Goal: Information Seeking & Learning: Compare options

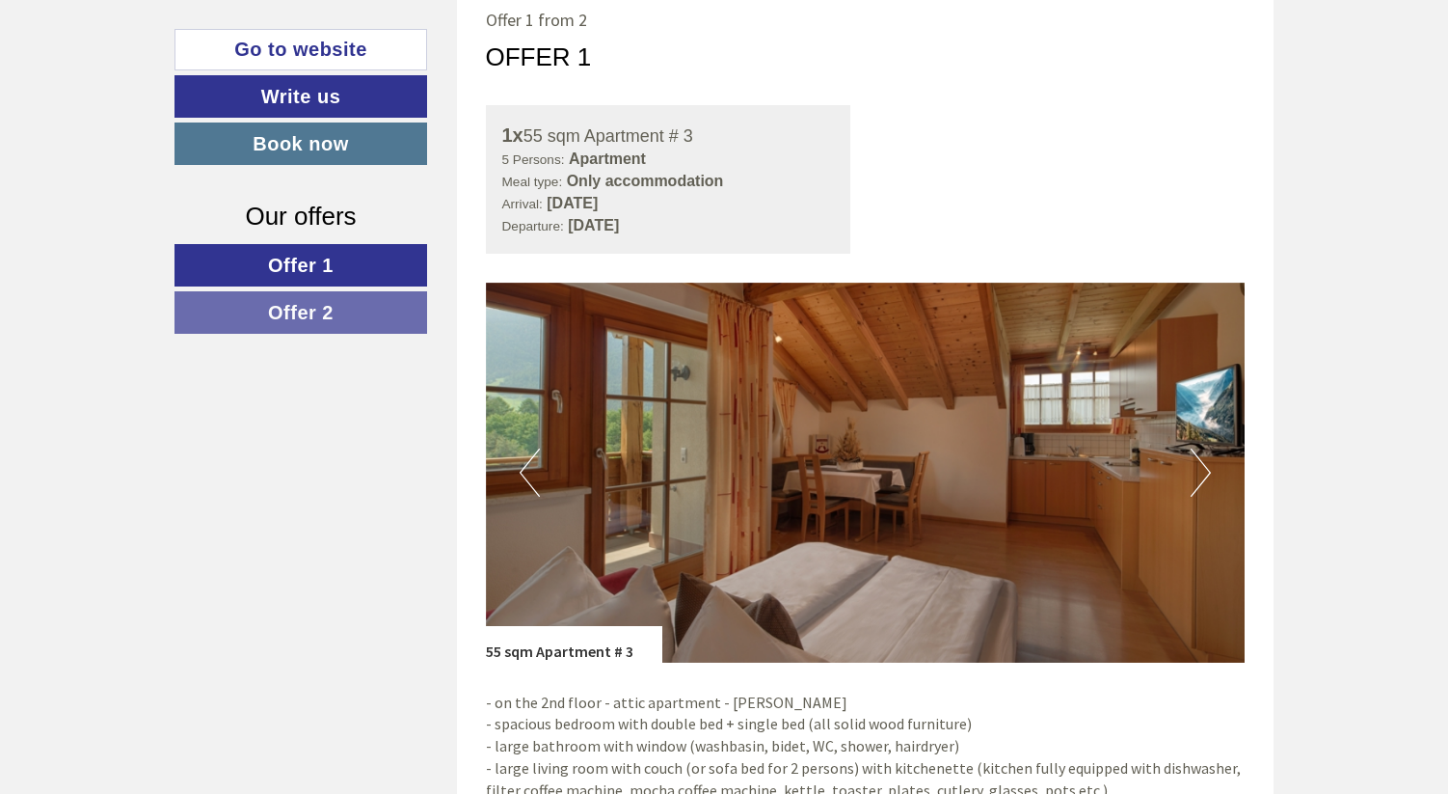
scroll to position [1019, 0]
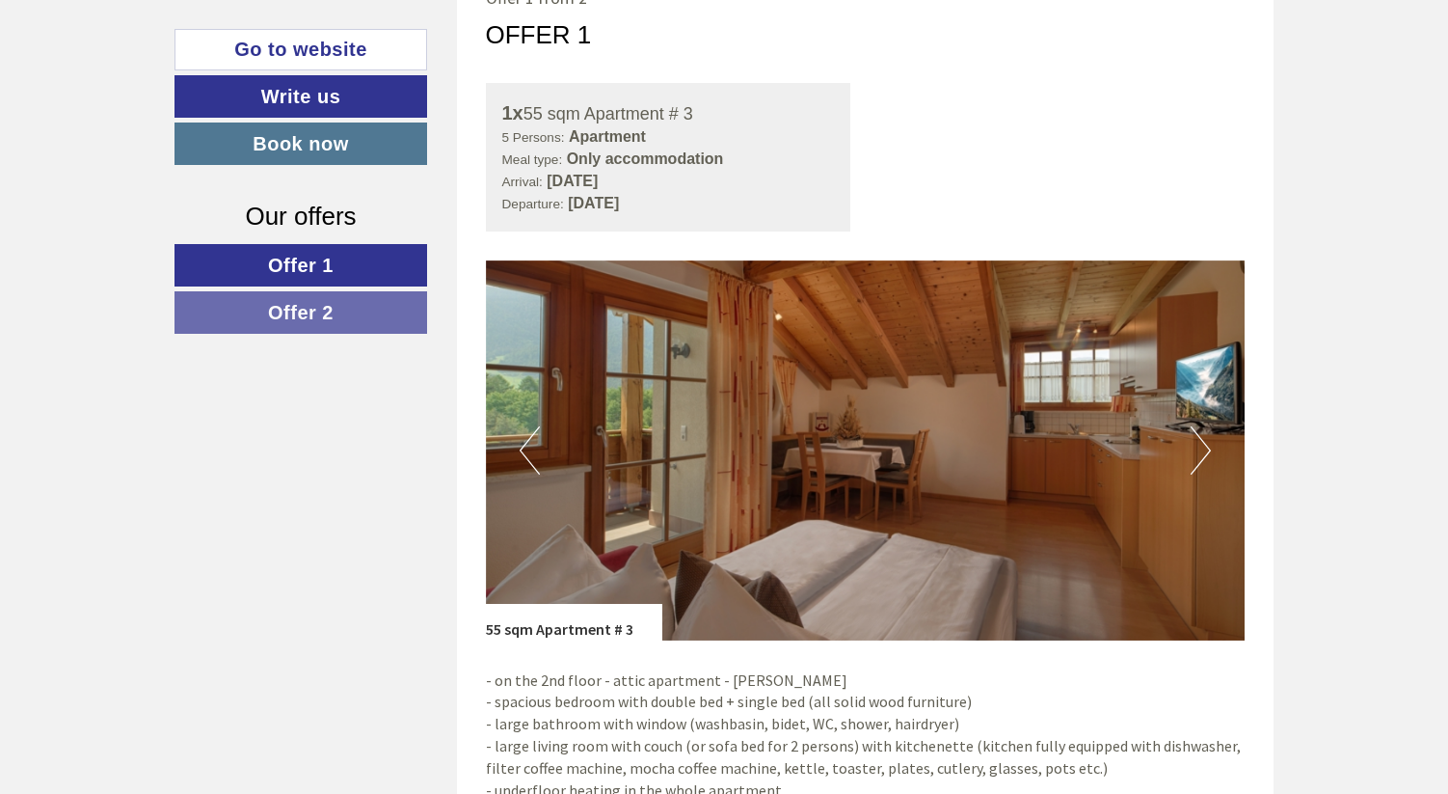
click at [1221, 465] on img at bounding box center [866, 450] width 760 height 380
click at [1197, 453] on button "Next" at bounding box center [1201, 450] width 20 height 48
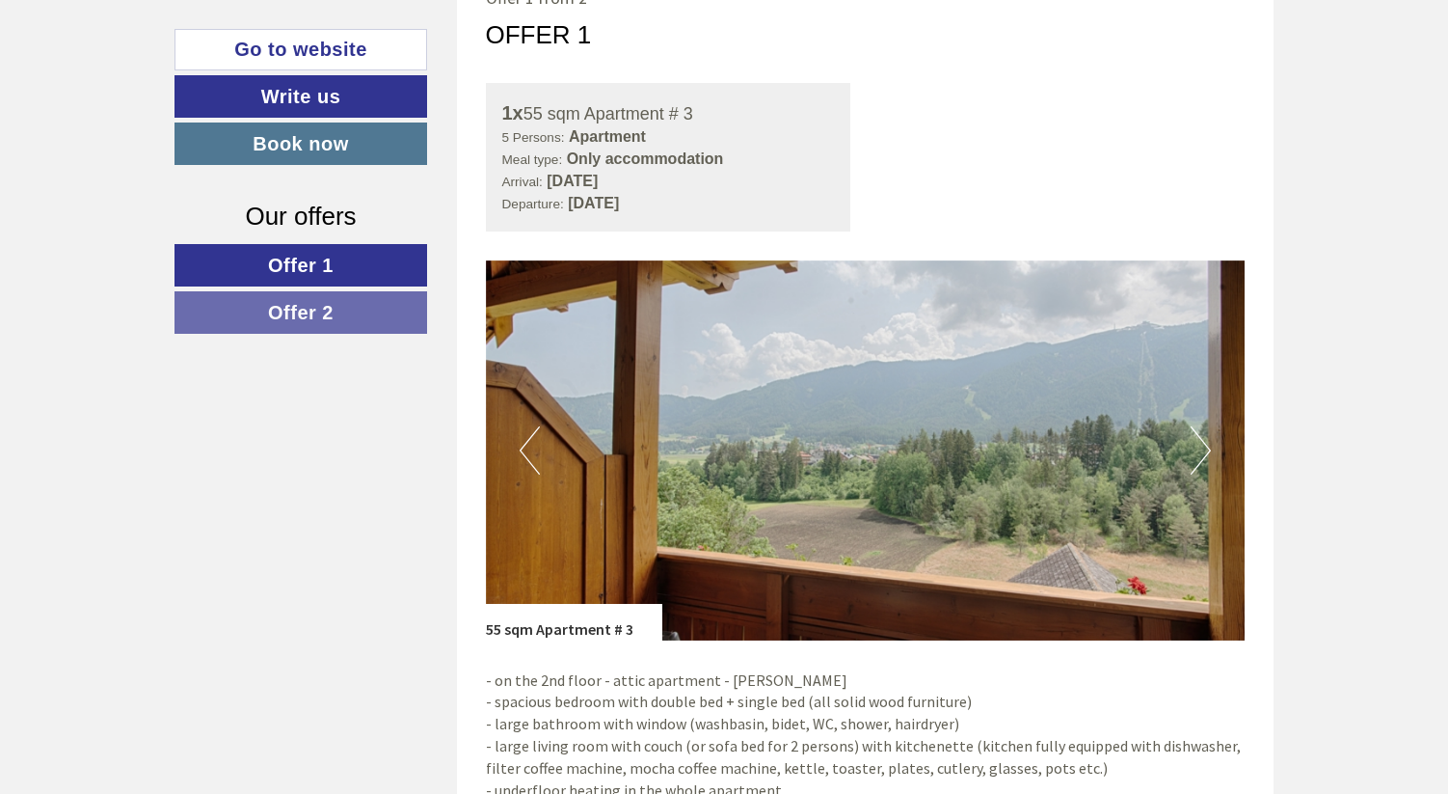
click at [1200, 455] on button "Next" at bounding box center [1201, 450] width 20 height 48
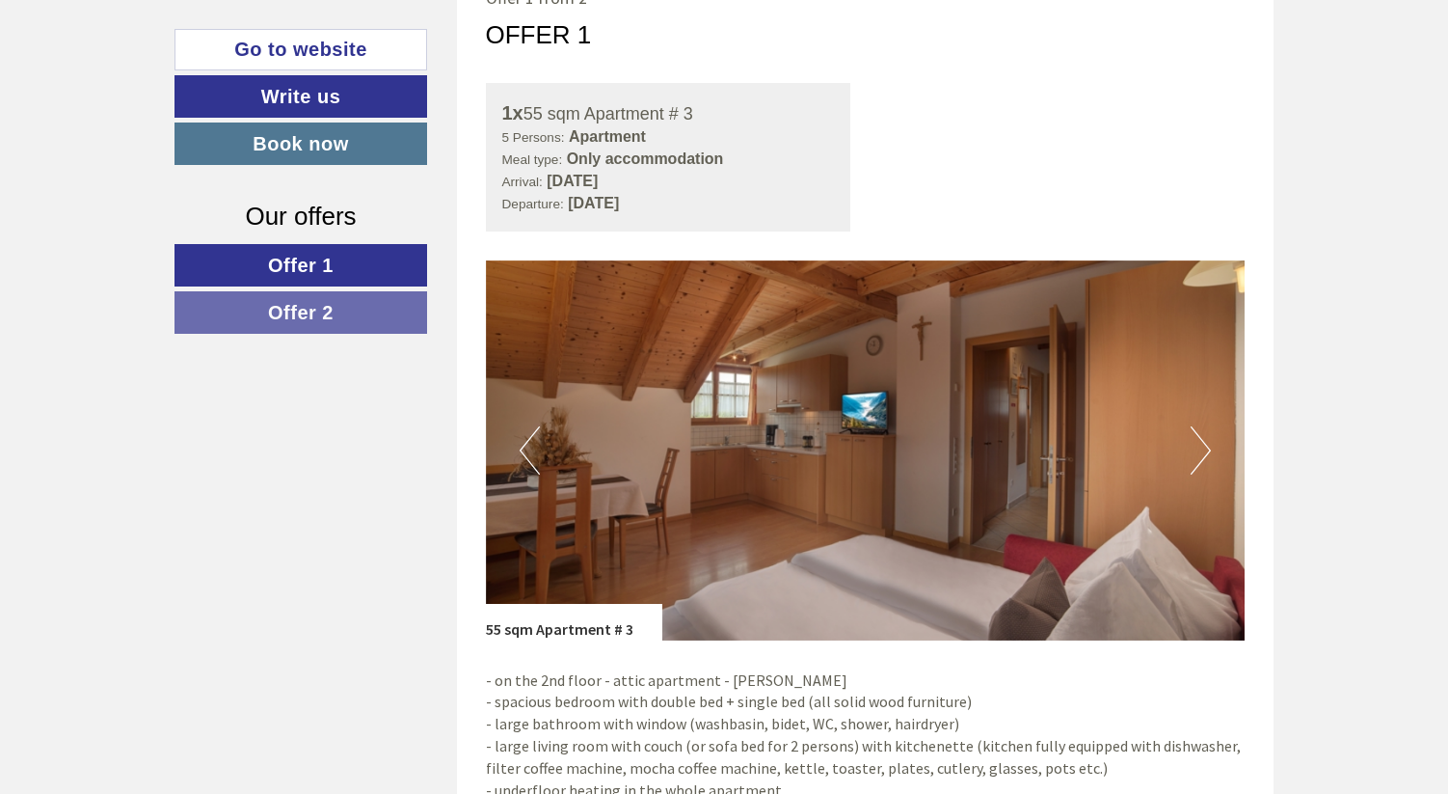
click at [1200, 455] on button "Next" at bounding box center [1201, 450] width 20 height 48
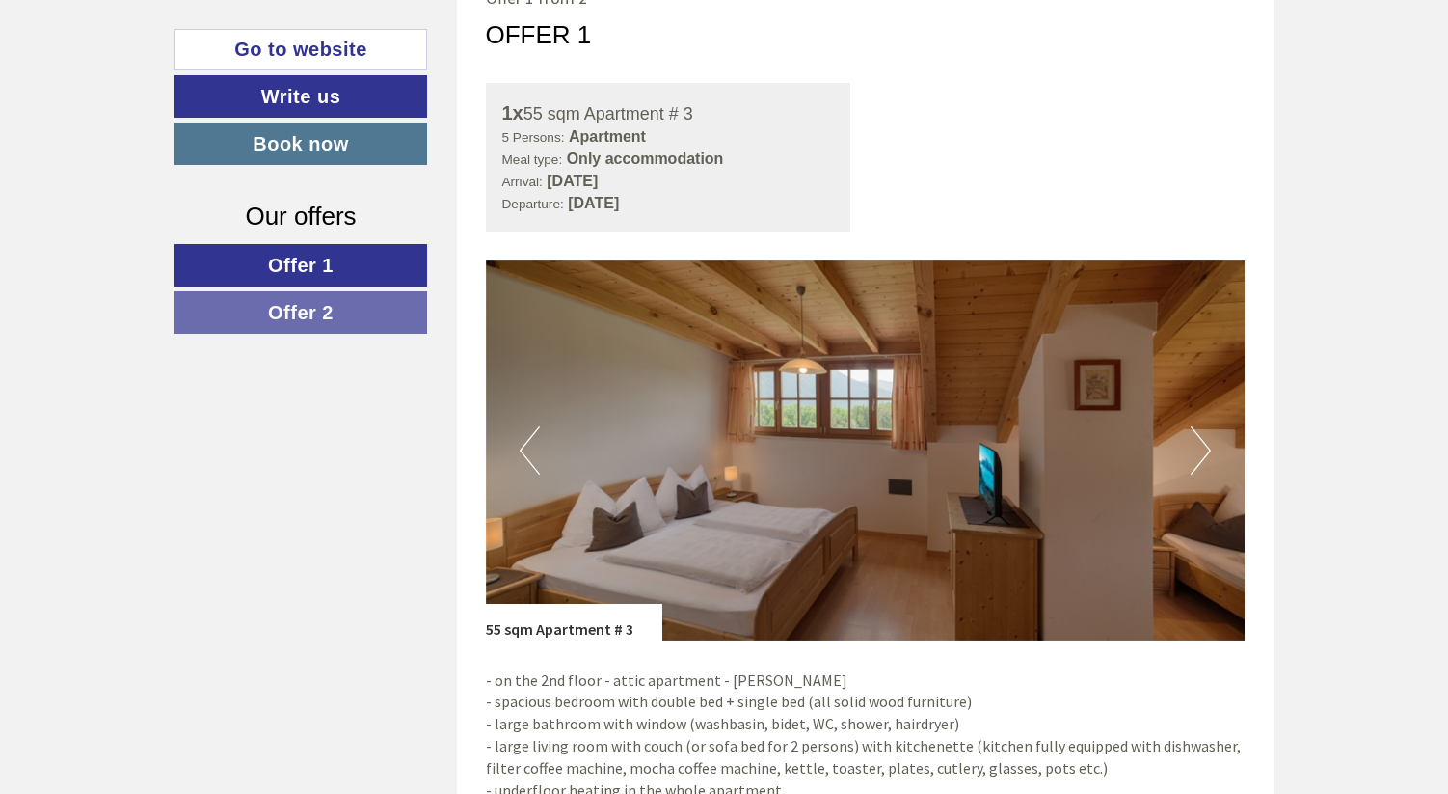
click at [1200, 455] on button "Next" at bounding box center [1201, 450] width 20 height 48
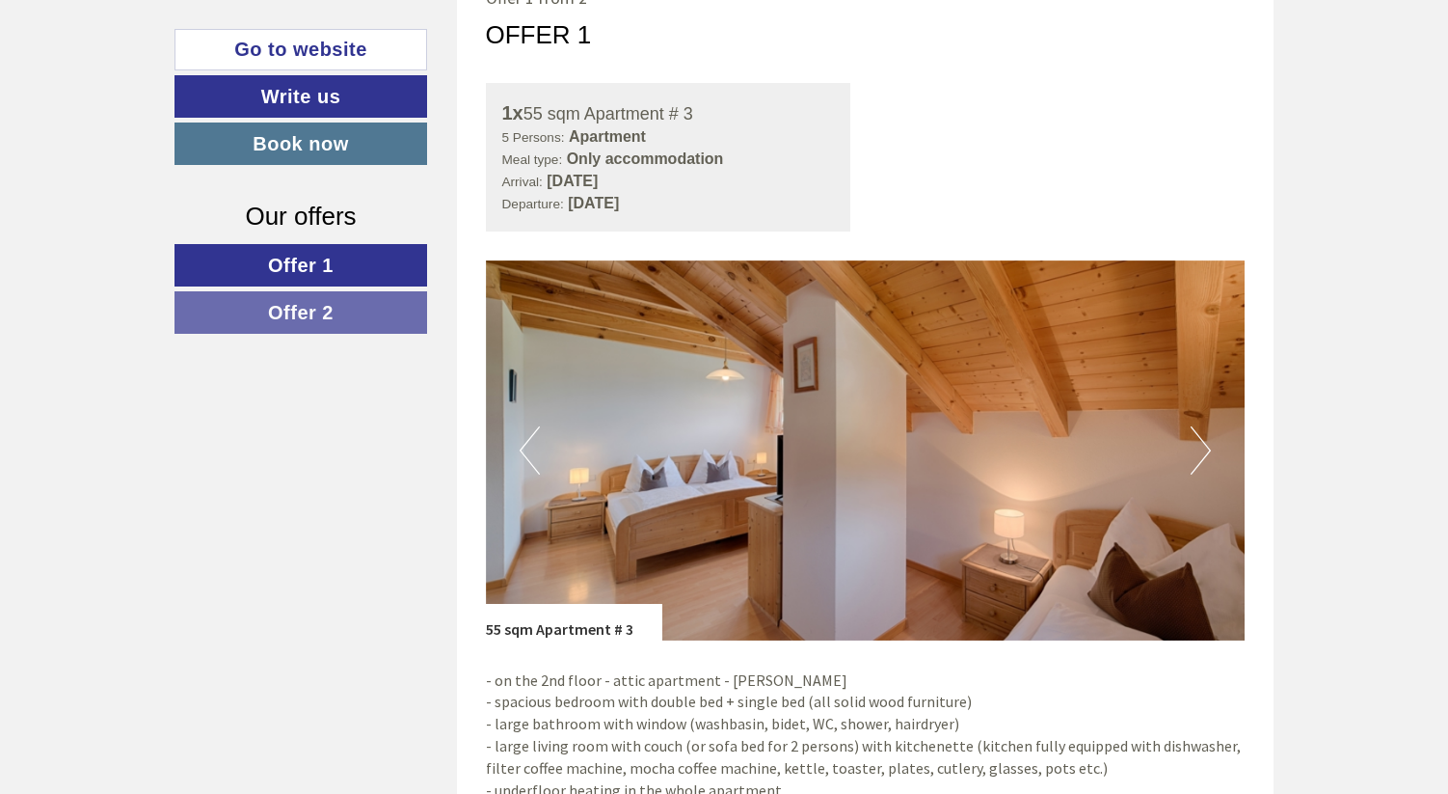
click at [1200, 455] on button "Next" at bounding box center [1201, 450] width 20 height 48
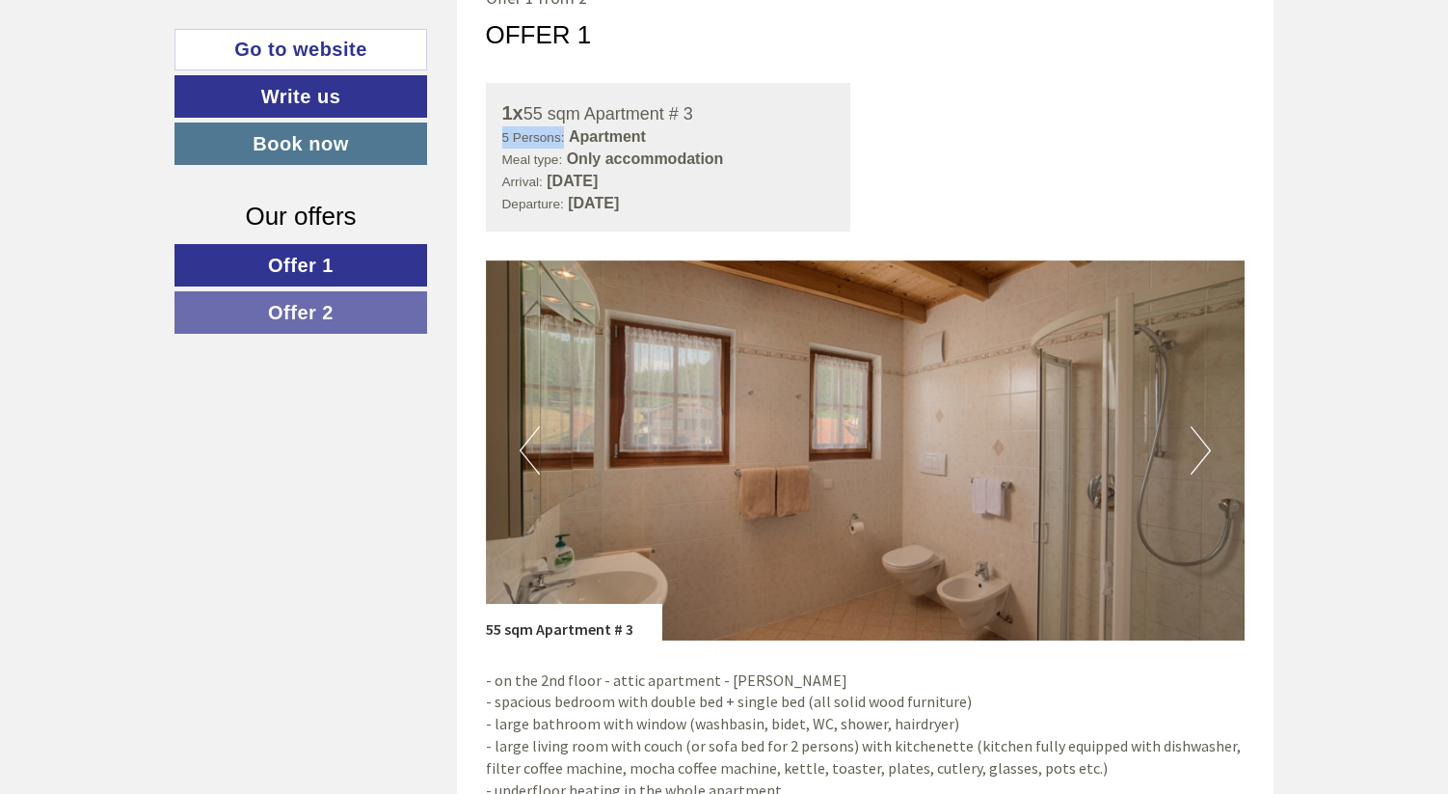
drag, startPoint x: 500, startPoint y: 139, endPoint x: 562, endPoint y: 135, distance: 62.8
click at [562, 135] on div "1x 55 sqm Apartment # 3 5 Persons: Apartment Meal type: Only accommodation Arri…" at bounding box center [668, 157] width 365 height 149
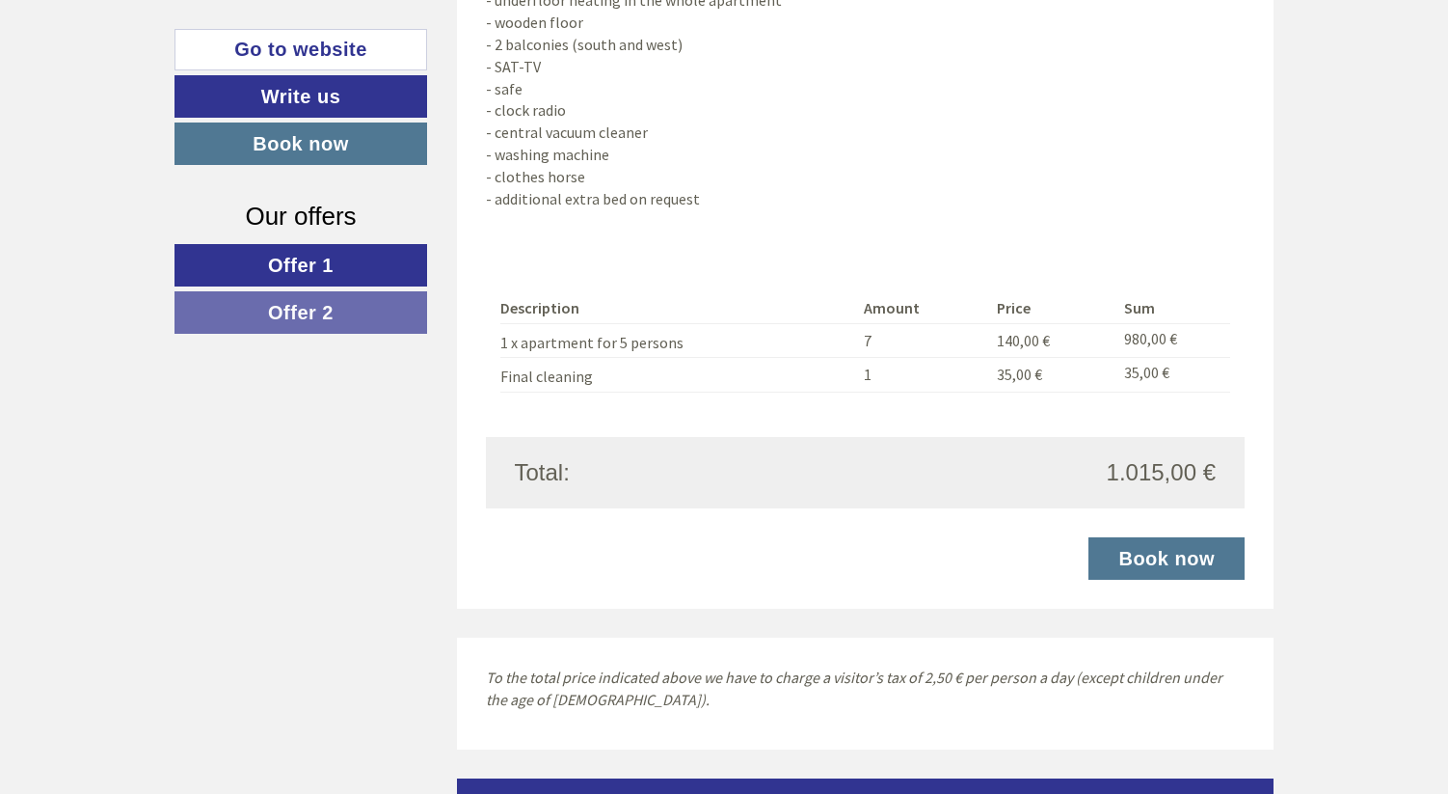
scroll to position [3290, 0]
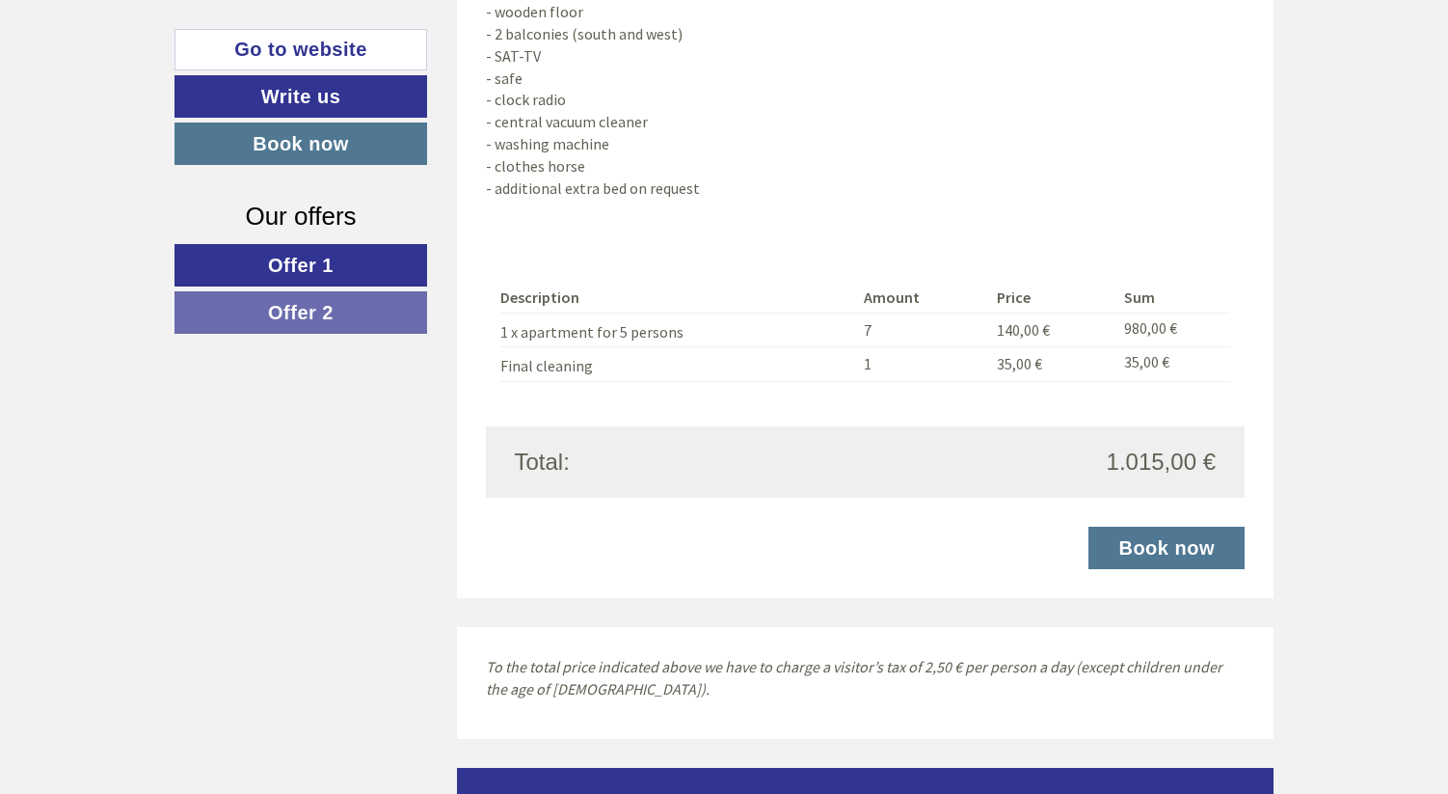
click at [344, 304] on link "Offer 2" at bounding box center [301, 312] width 253 height 42
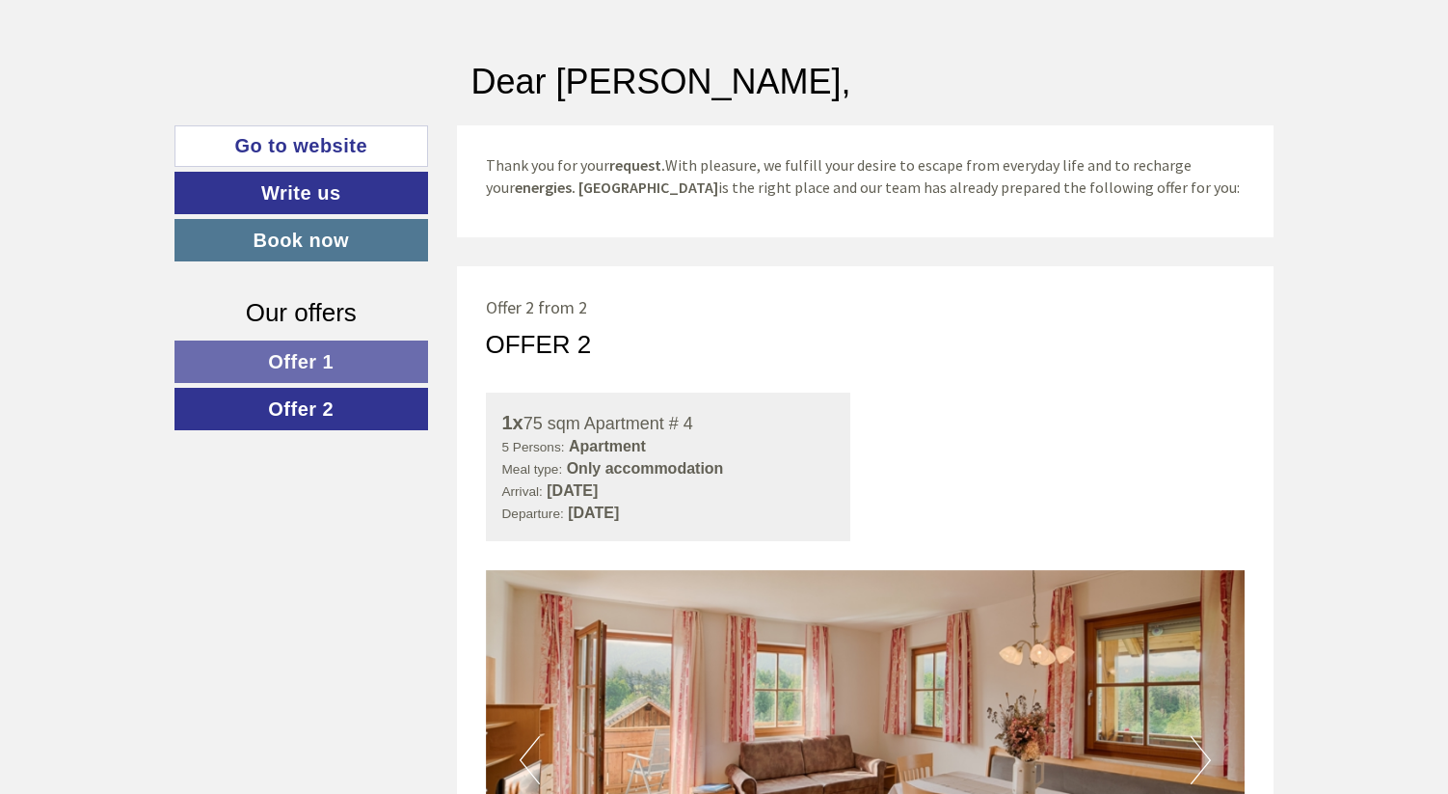
click at [322, 374] on link "Offer 1" at bounding box center [302, 361] width 254 height 42
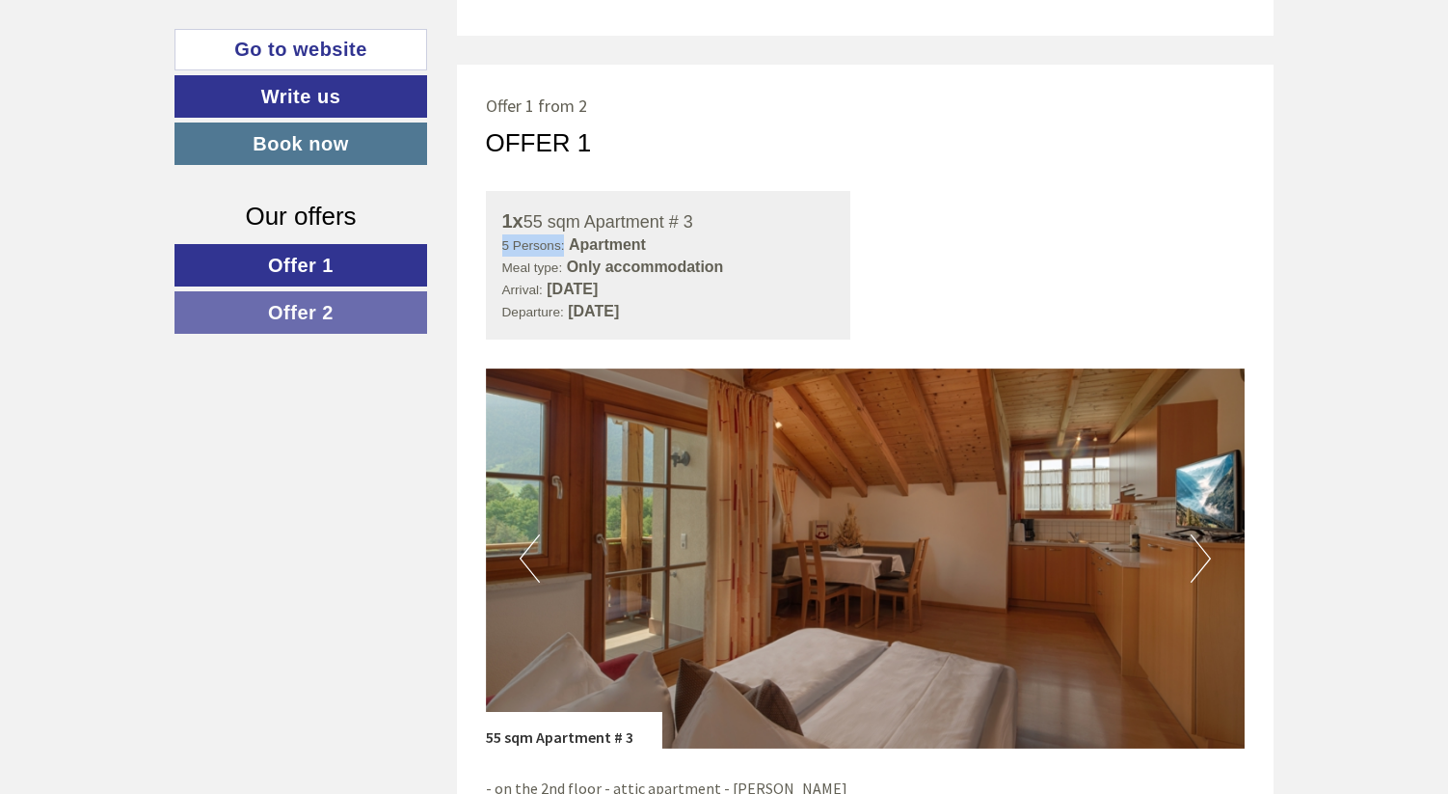
click at [315, 296] on link "Offer 2" at bounding box center [301, 312] width 253 height 42
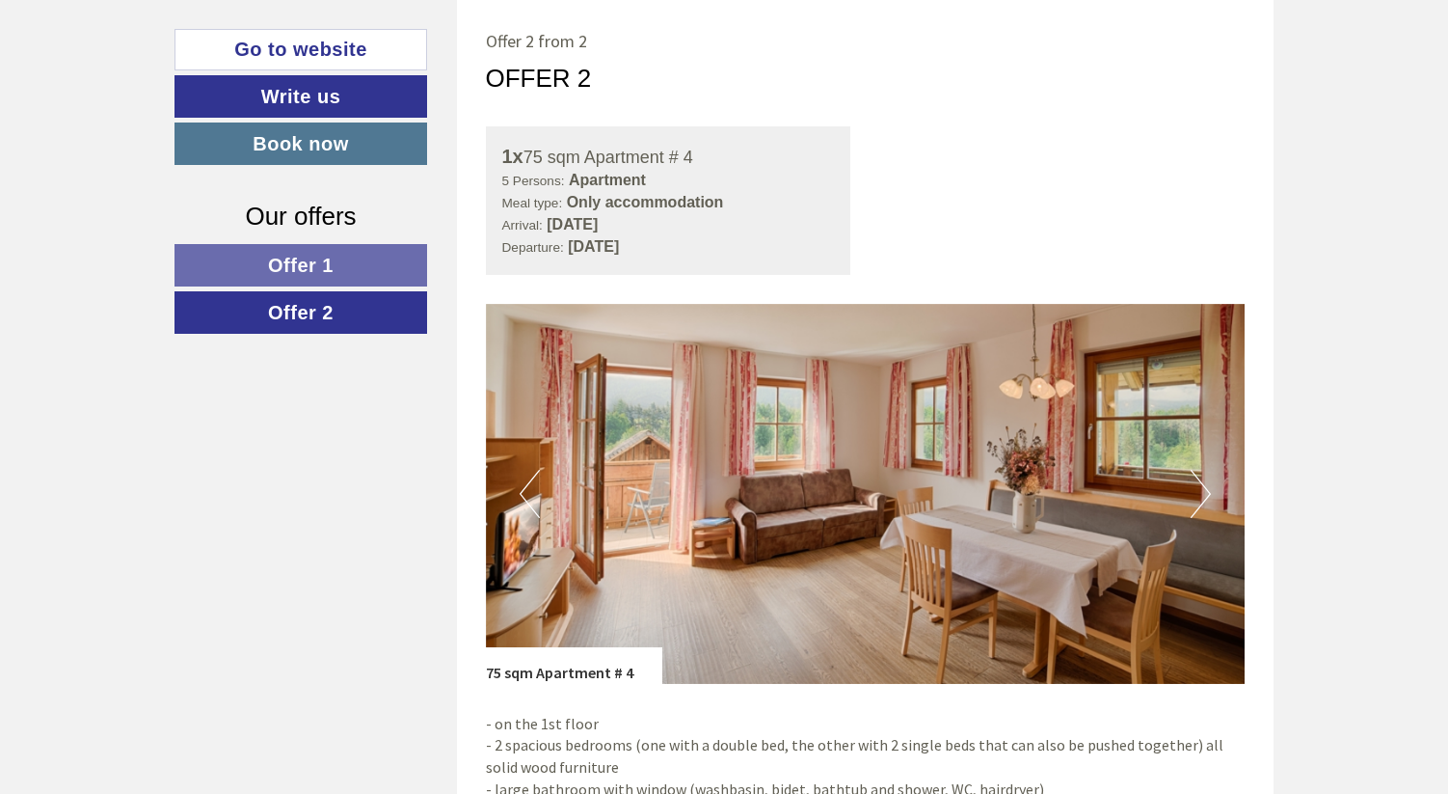
click at [335, 261] on link "Offer 1" at bounding box center [301, 265] width 253 height 42
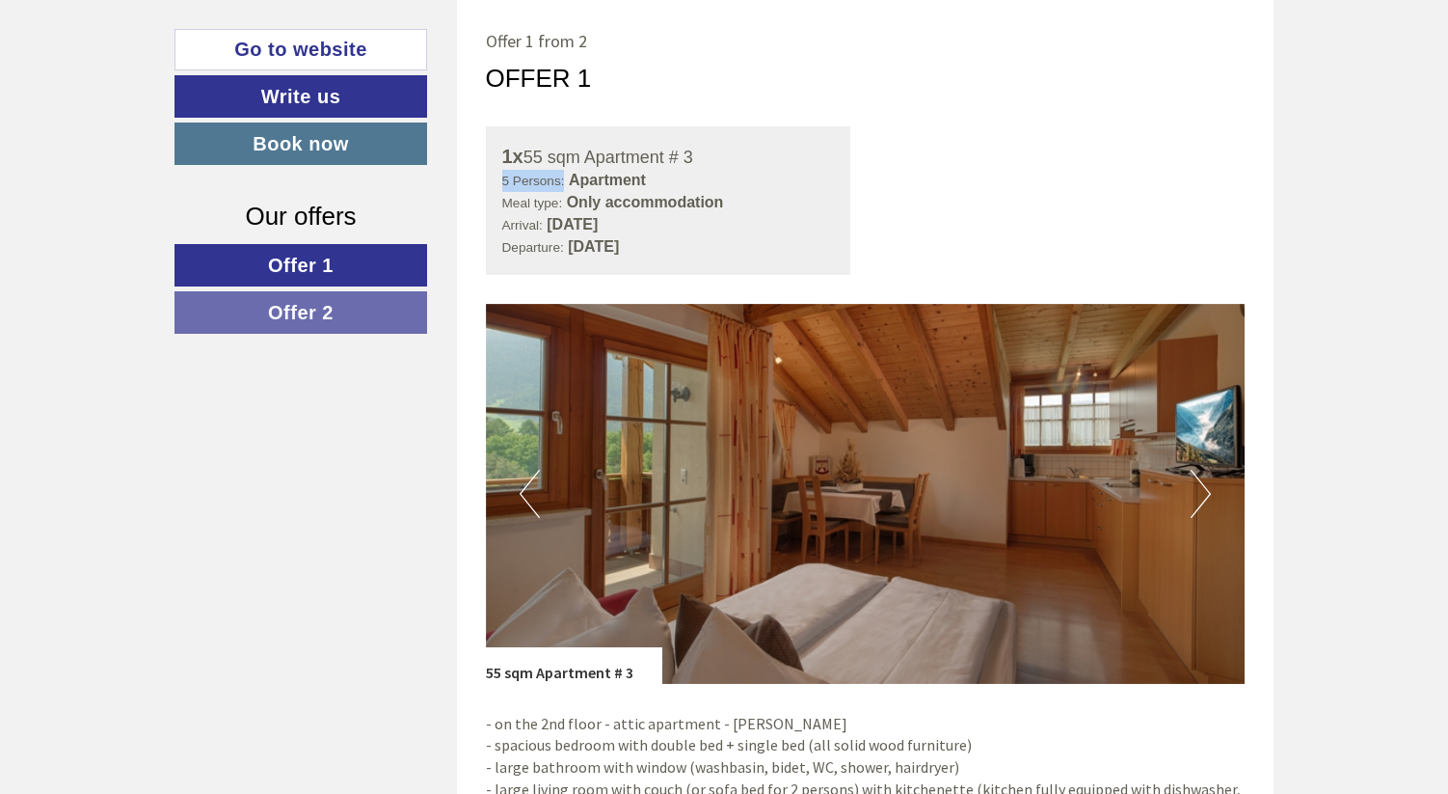
click at [319, 298] on link "Offer 2" at bounding box center [301, 312] width 253 height 42
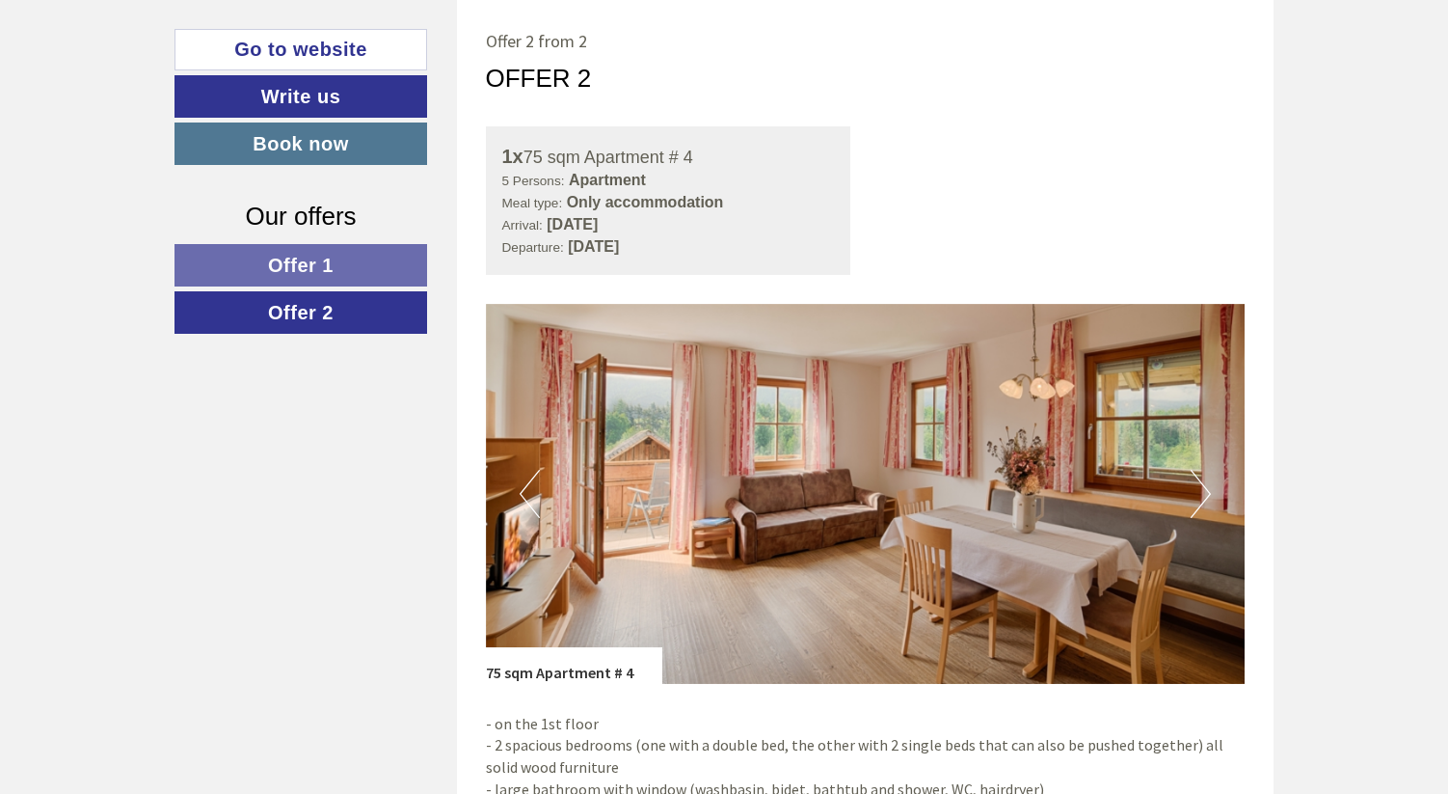
click at [329, 279] on link "Offer 1" at bounding box center [301, 265] width 253 height 42
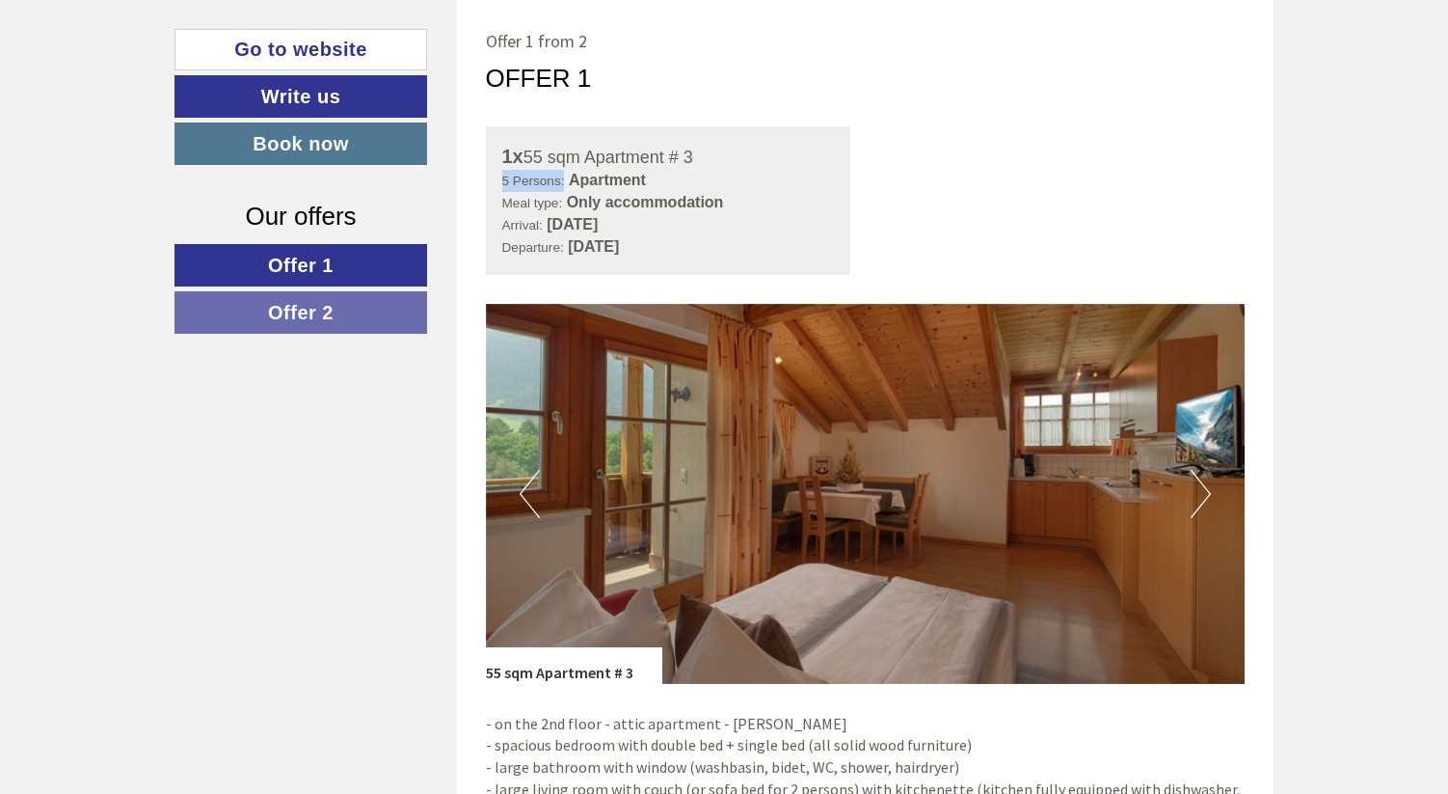
click at [323, 308] on span "Offer 2" at bounding box center [301, 312] width 66 height 21
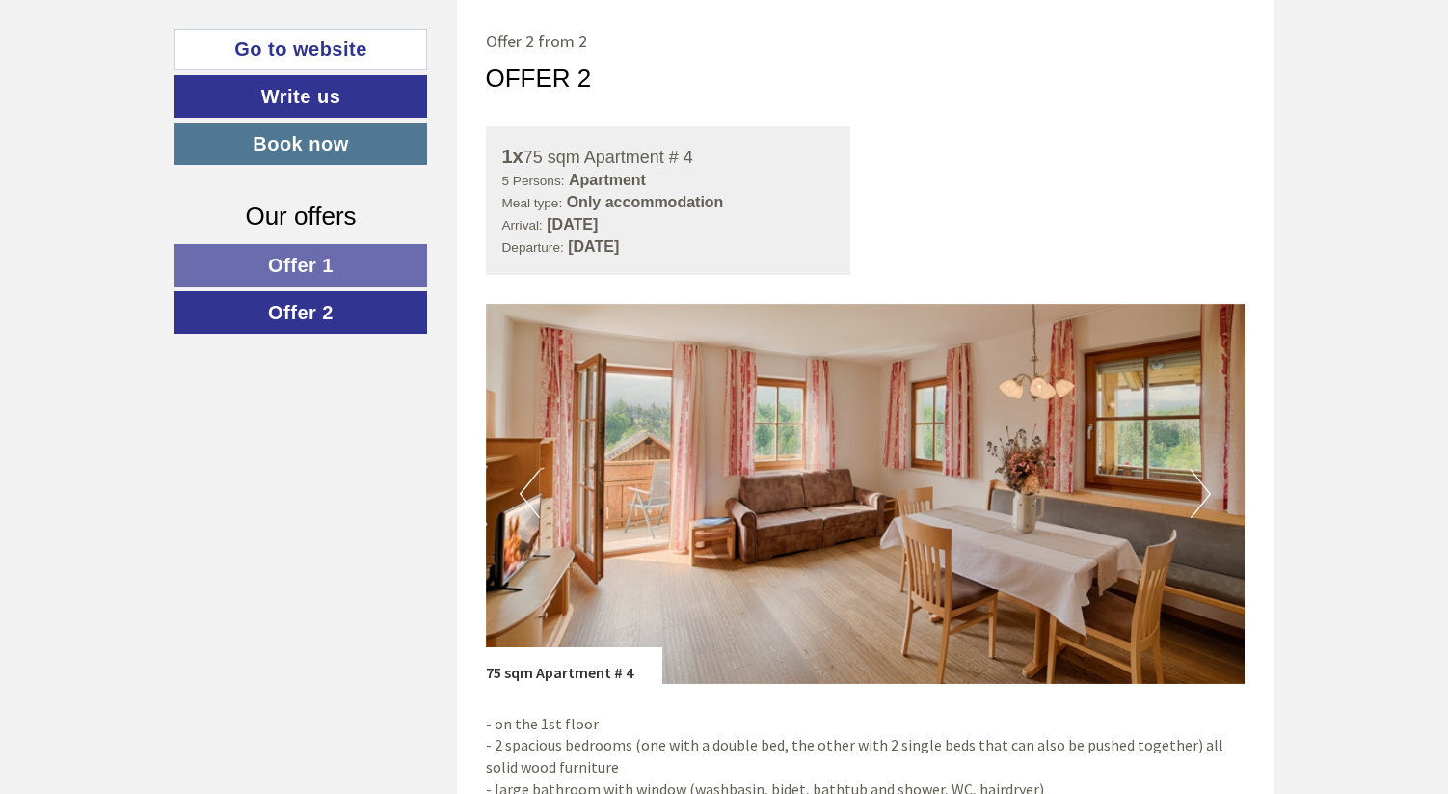
click at [334, 276] on span "Offer 1" at bounding box center [301, 265] width 66 height 21
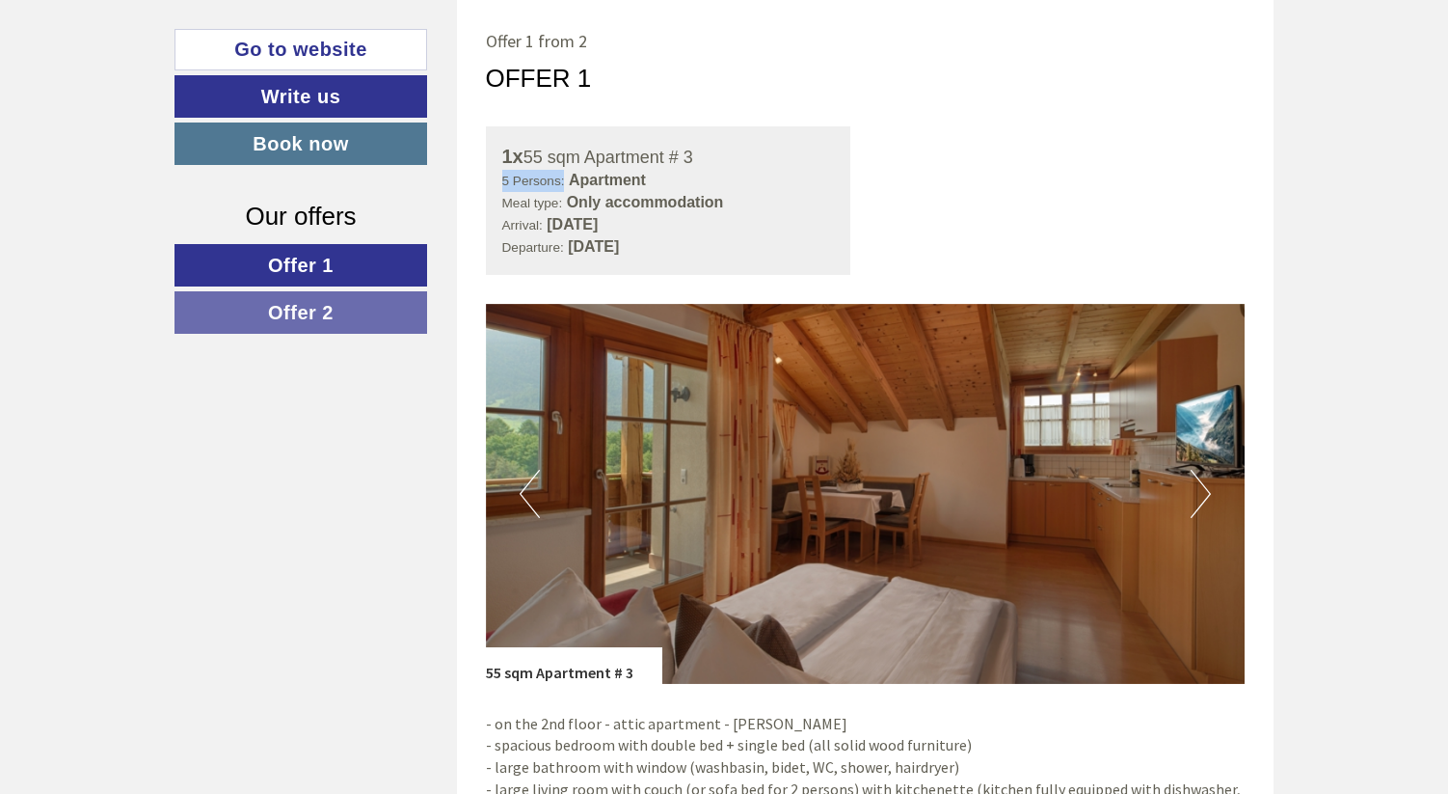
click at [330, 302] on span "Offer 2" at bounding box center [301, 312] width 66 height 21
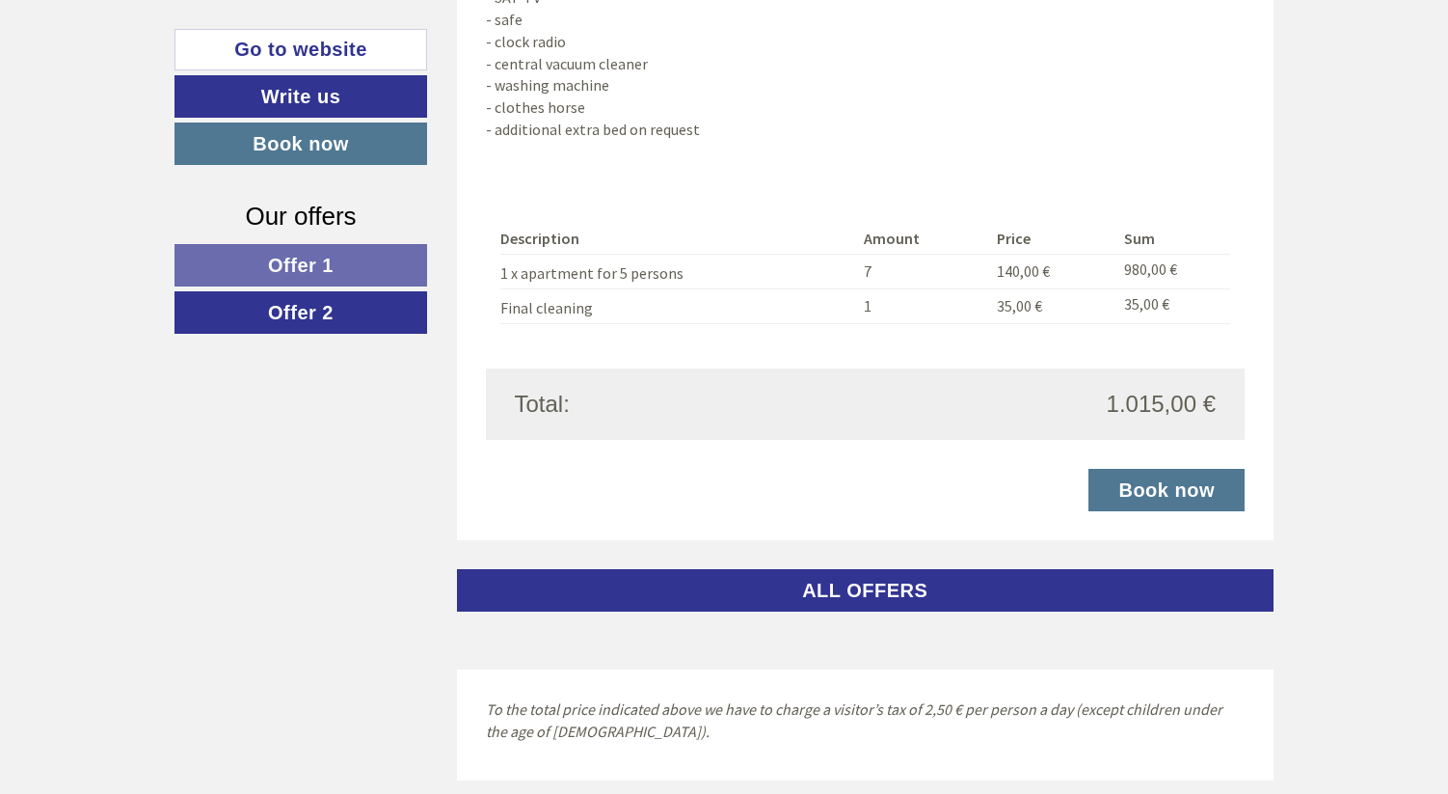
scroll to position [1924, 0]
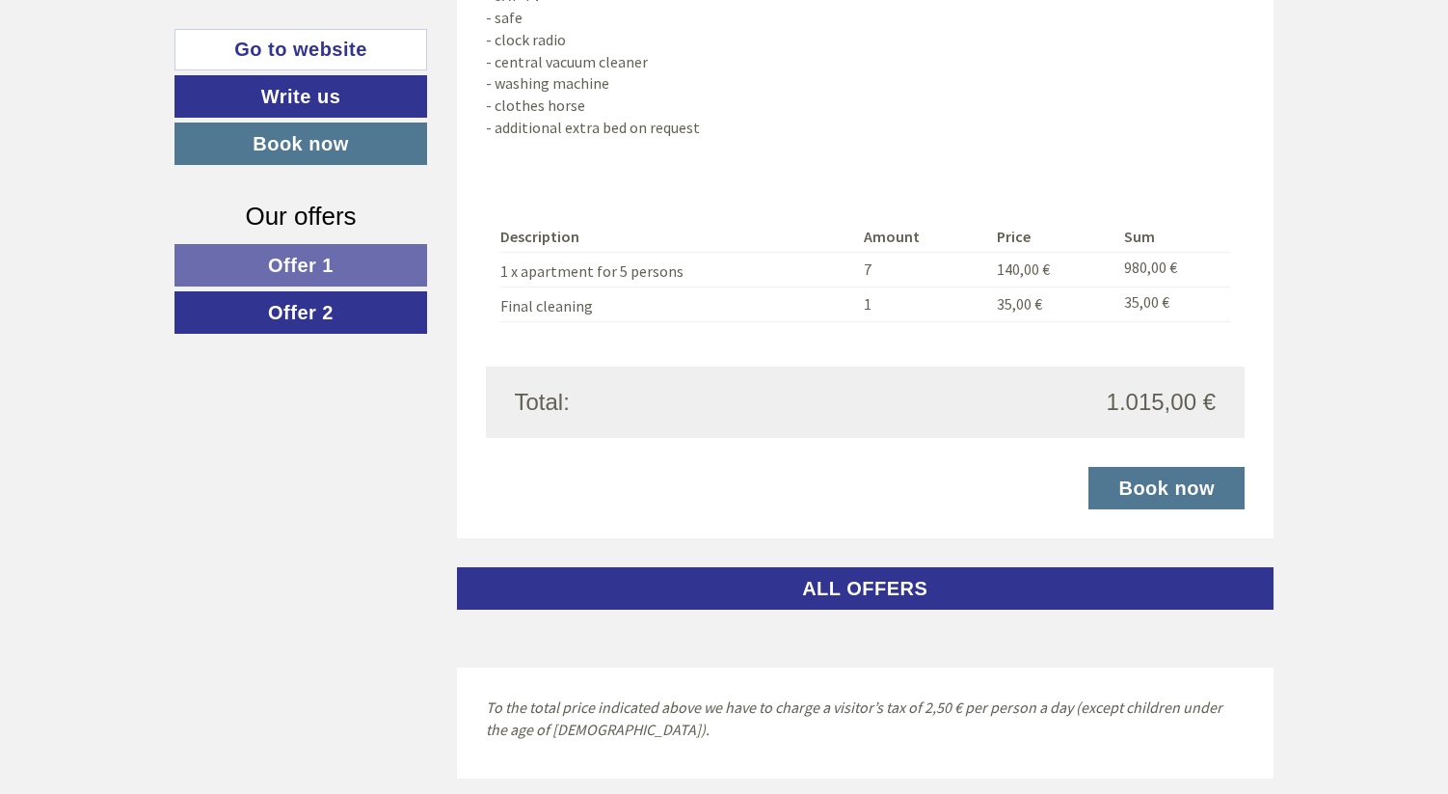
click at [383, 254] on link "Offer 1" at bounding box center [301, 265] width 253 height 42
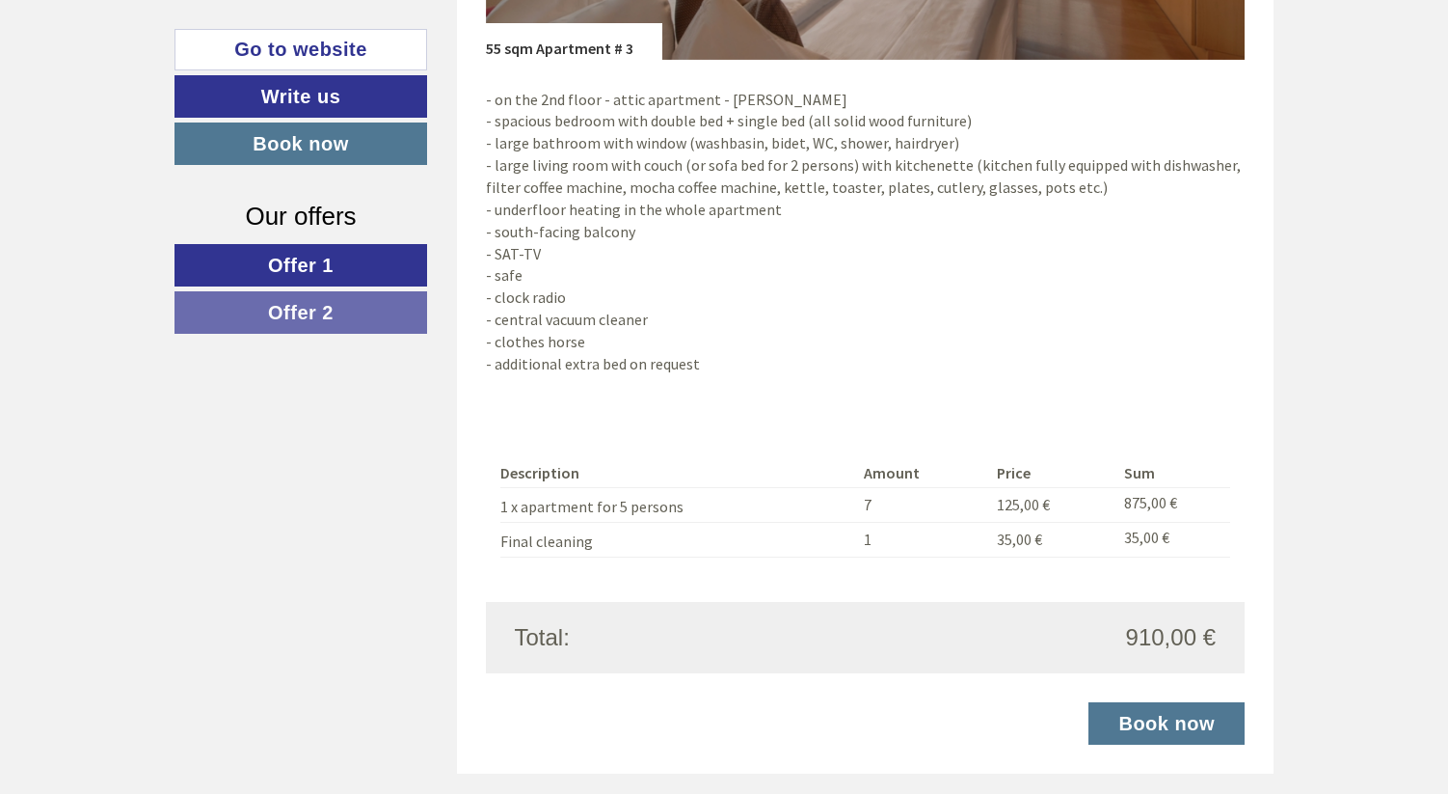
scroll to position [1607, 0]
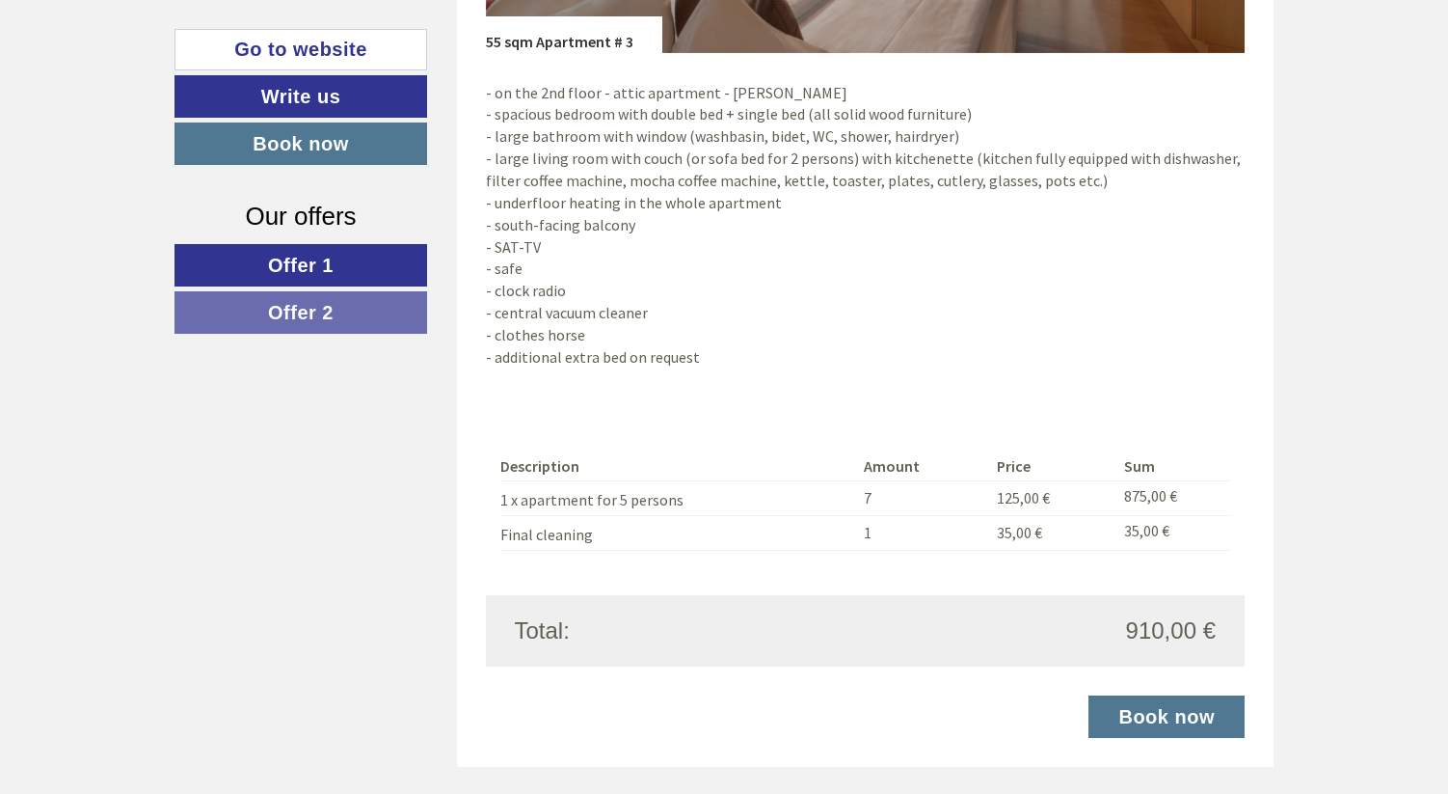
click at [351, 271] on link "Offer 1" at bounding box center [301, 265] width 253 height 42
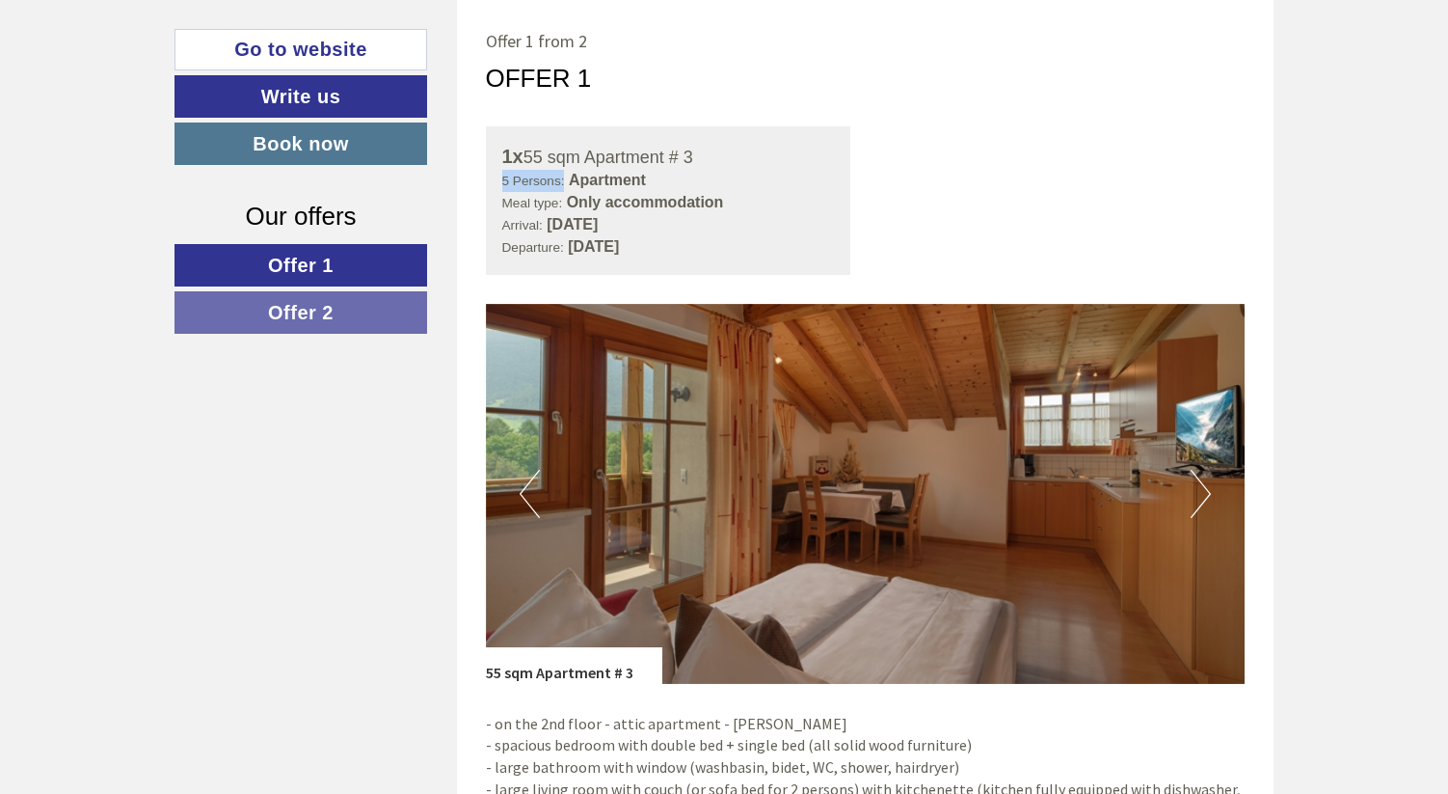
click at [349, 295] on link "Offer 2" at bounding box center [301, 312] width 253 height 42
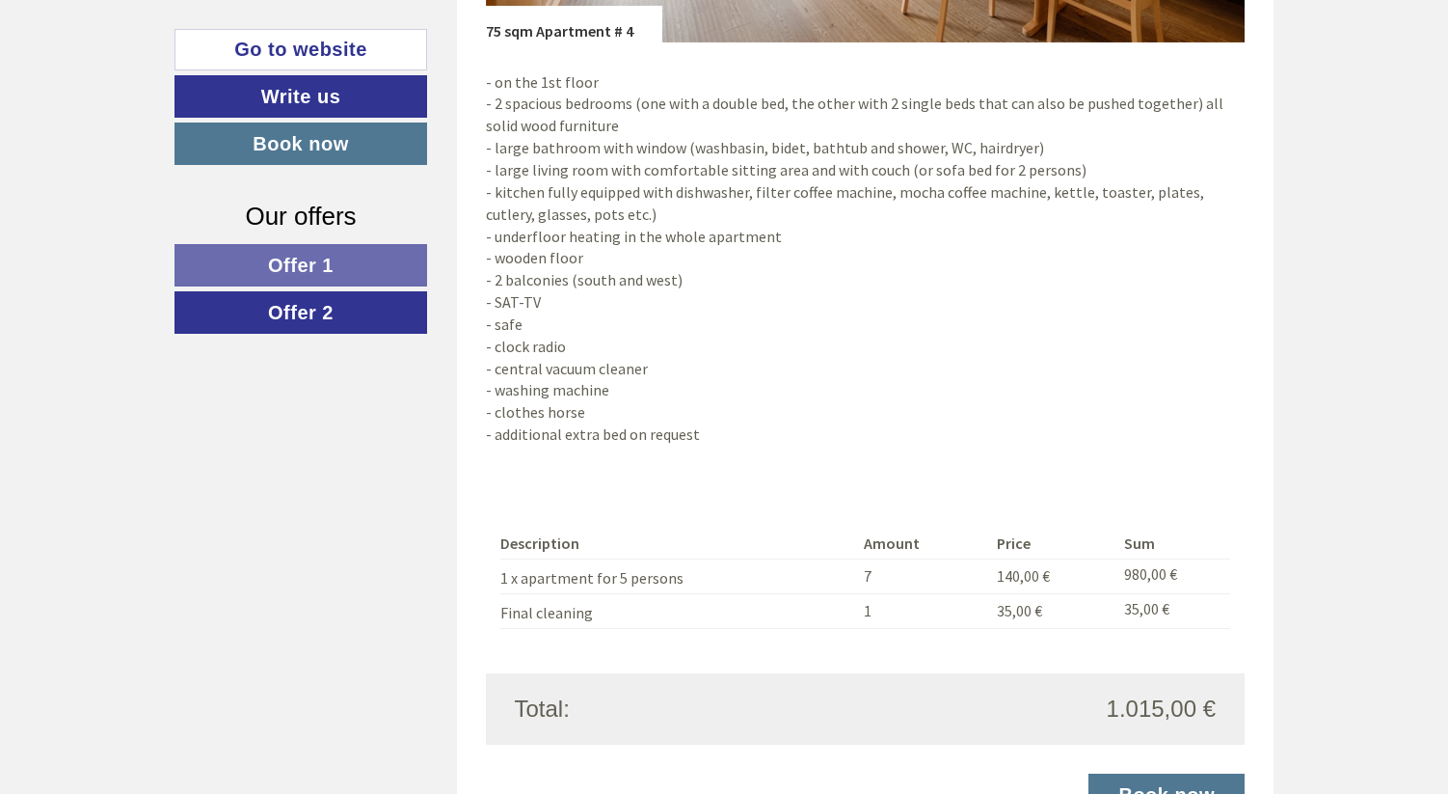
scroll to position [1600, 0]
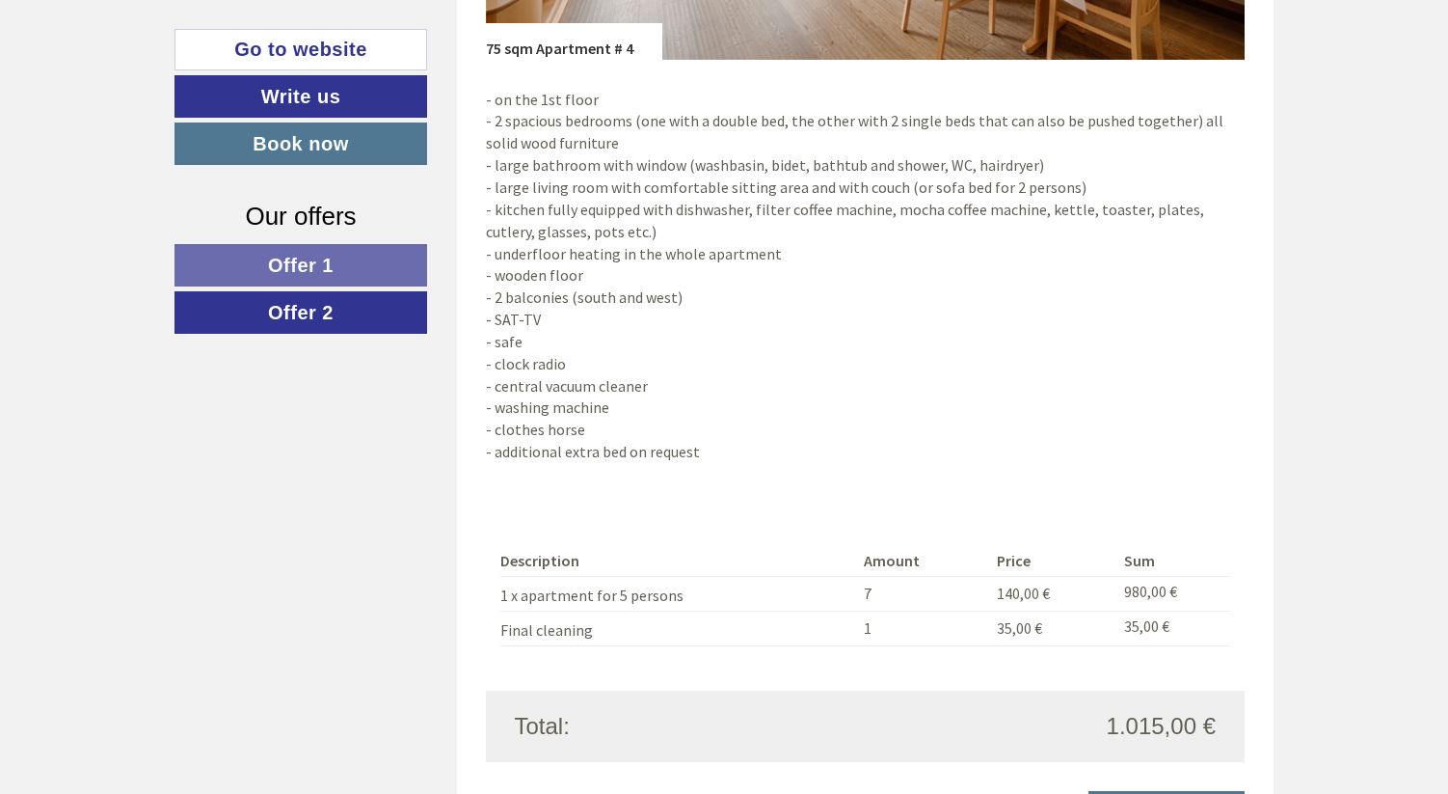
click at [314, 252] on link "Offer 1" at bounding box center [301, 265] width 253 height 42
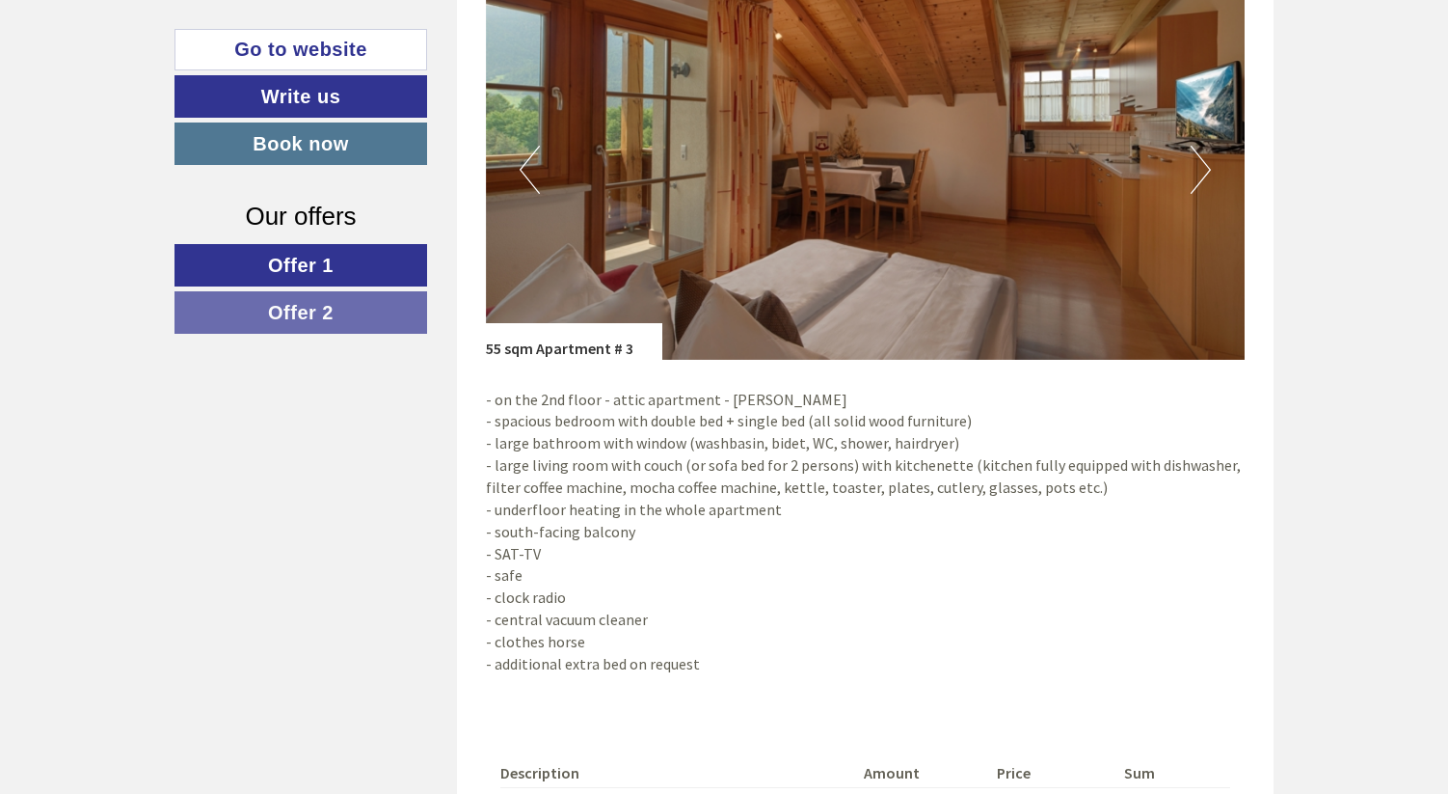
scroll to position [1291, 0]
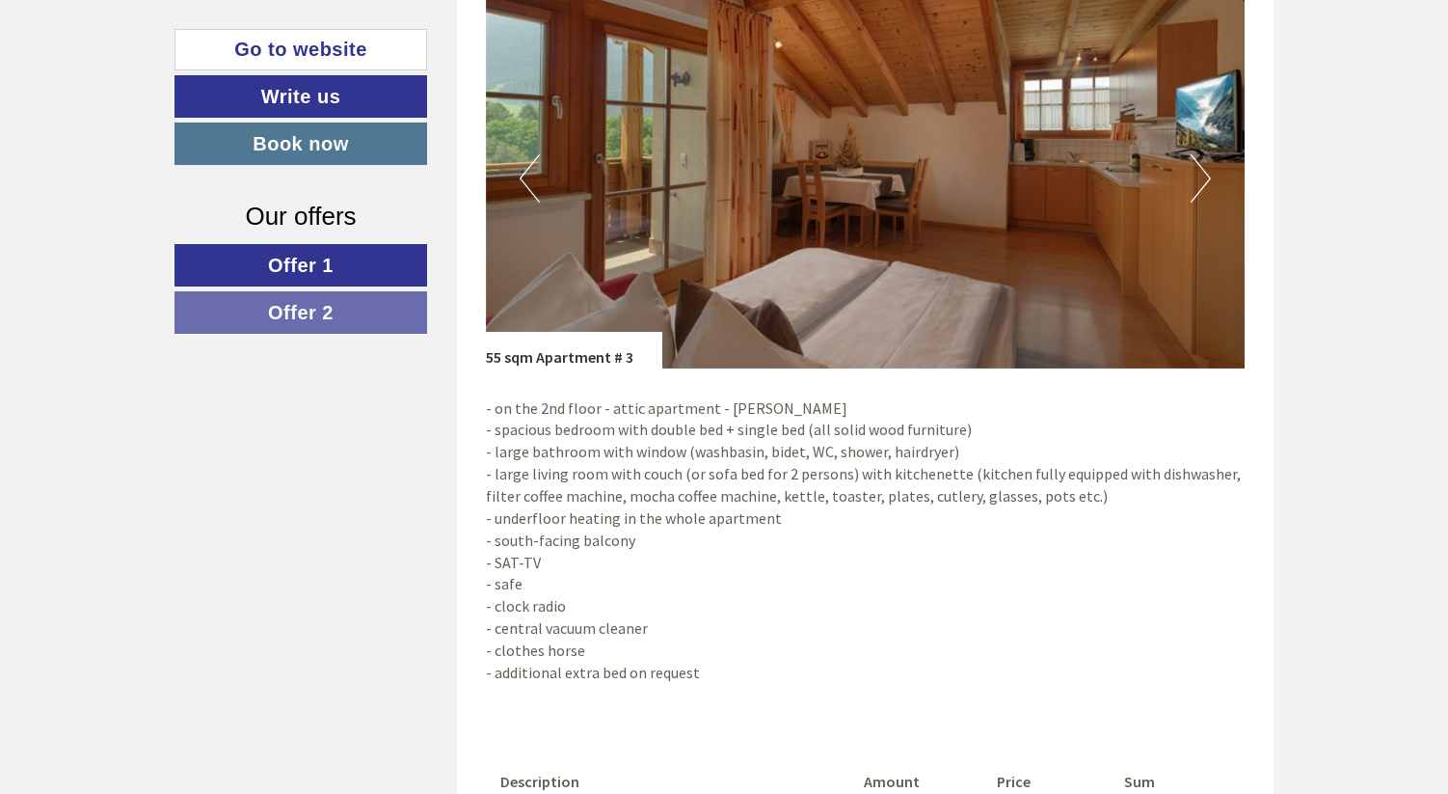
click at [330, 317] on span "Offer 2" at bounding box center [301, 312] width 66 height 21
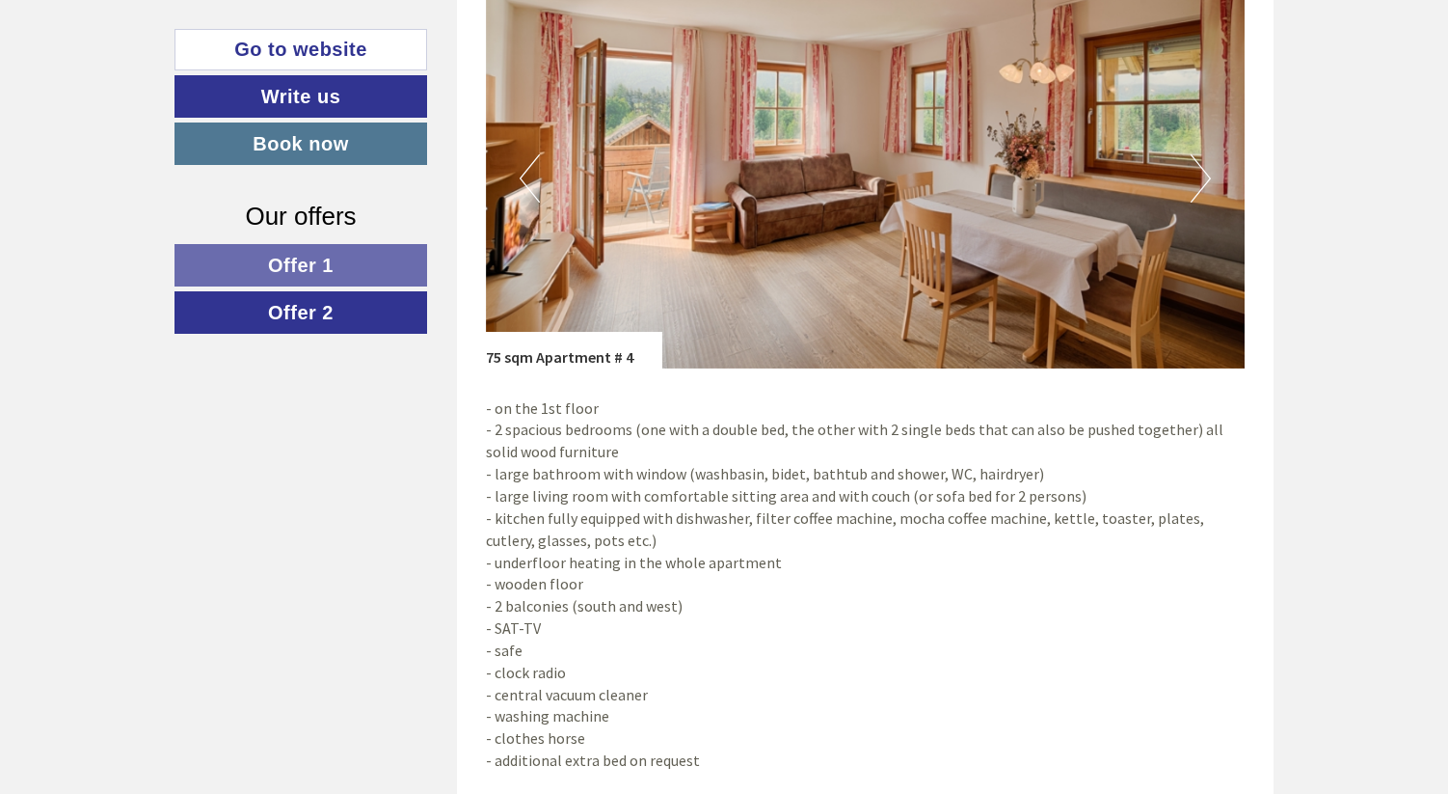
scroll to position [976, 0]
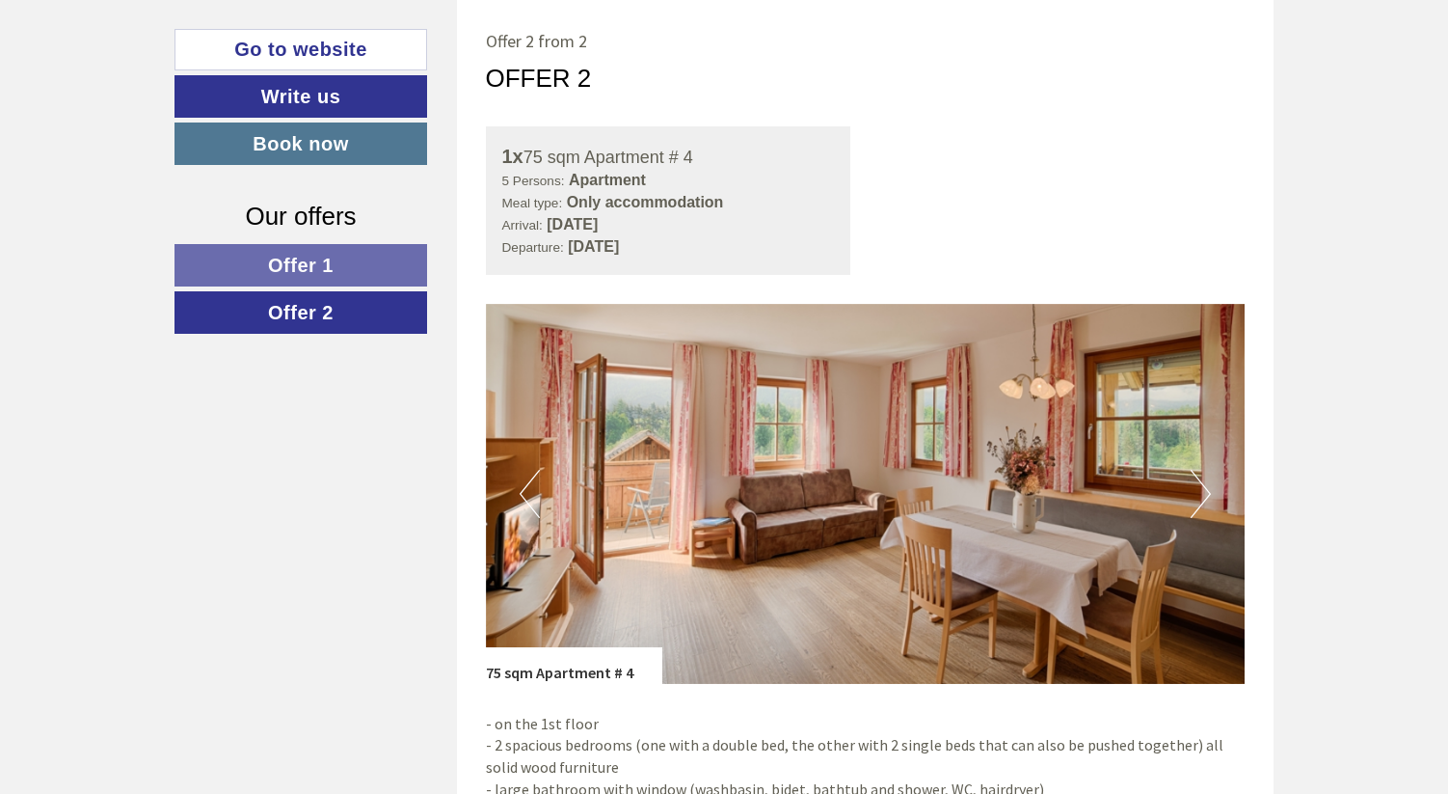
click at [1178, 506] on img at bounding box center [866, 494] width 760 height 380
click at [1197, 506] on button "Next" at bounding box center [1201, 494] width 20 height 48
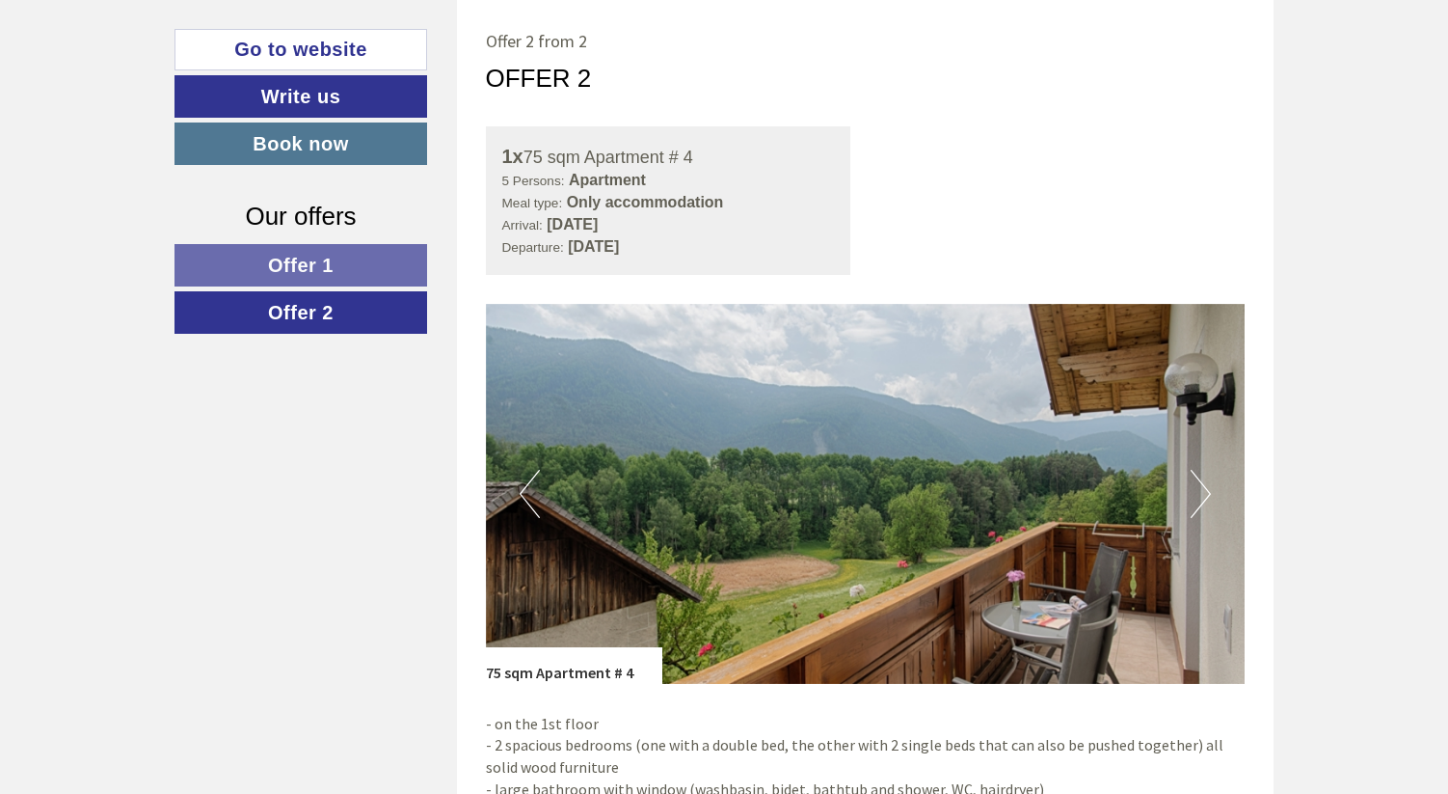
click at [1197, 506] on button "Next" at bounding box center [1201, 494] width 20 height 48
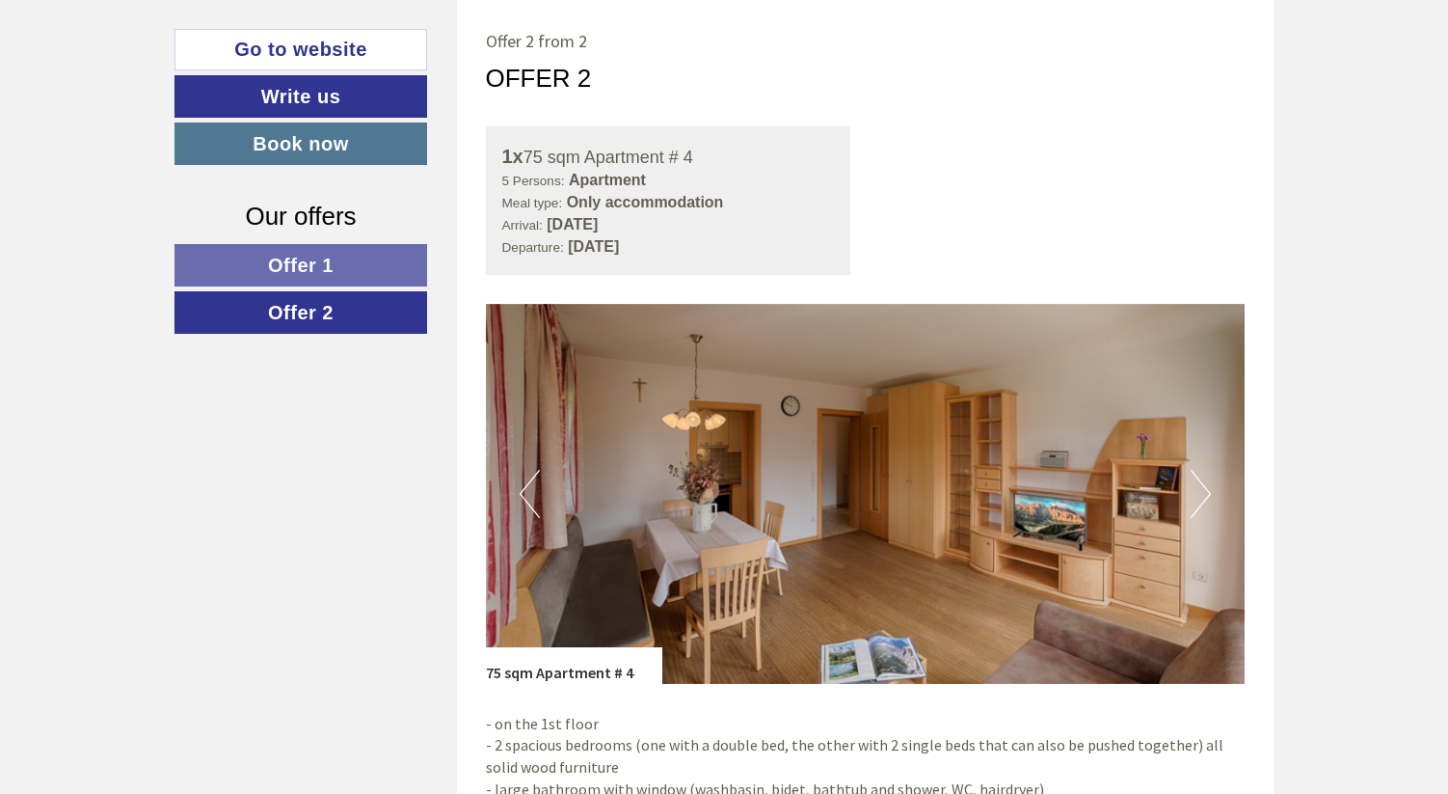
click at [1197, 506] on button "Next" at bounding box center [1201, 494] width 20 height 48
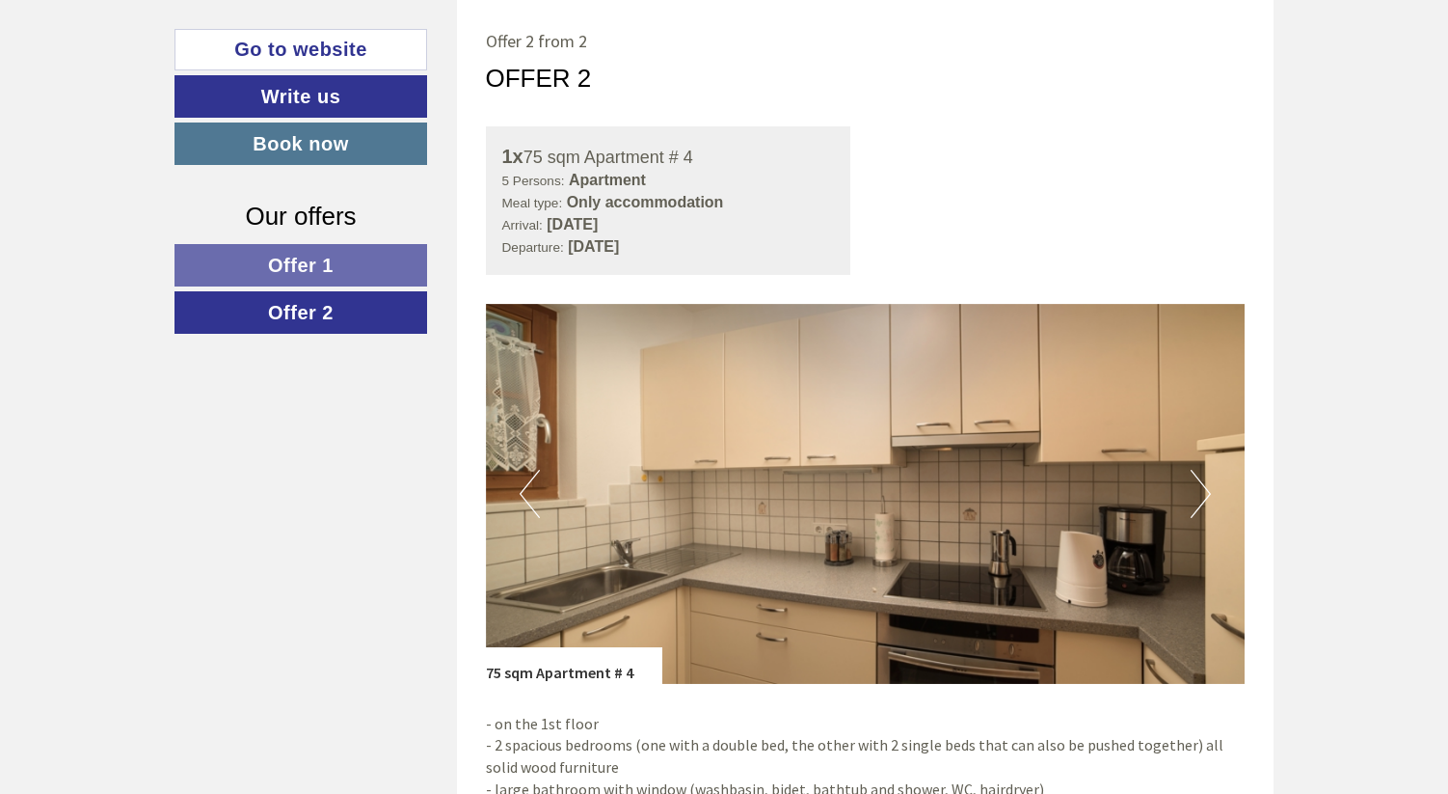
click at [317, 270] on span "Offer 1" at bounding box center [301, 265] width 66 height 21
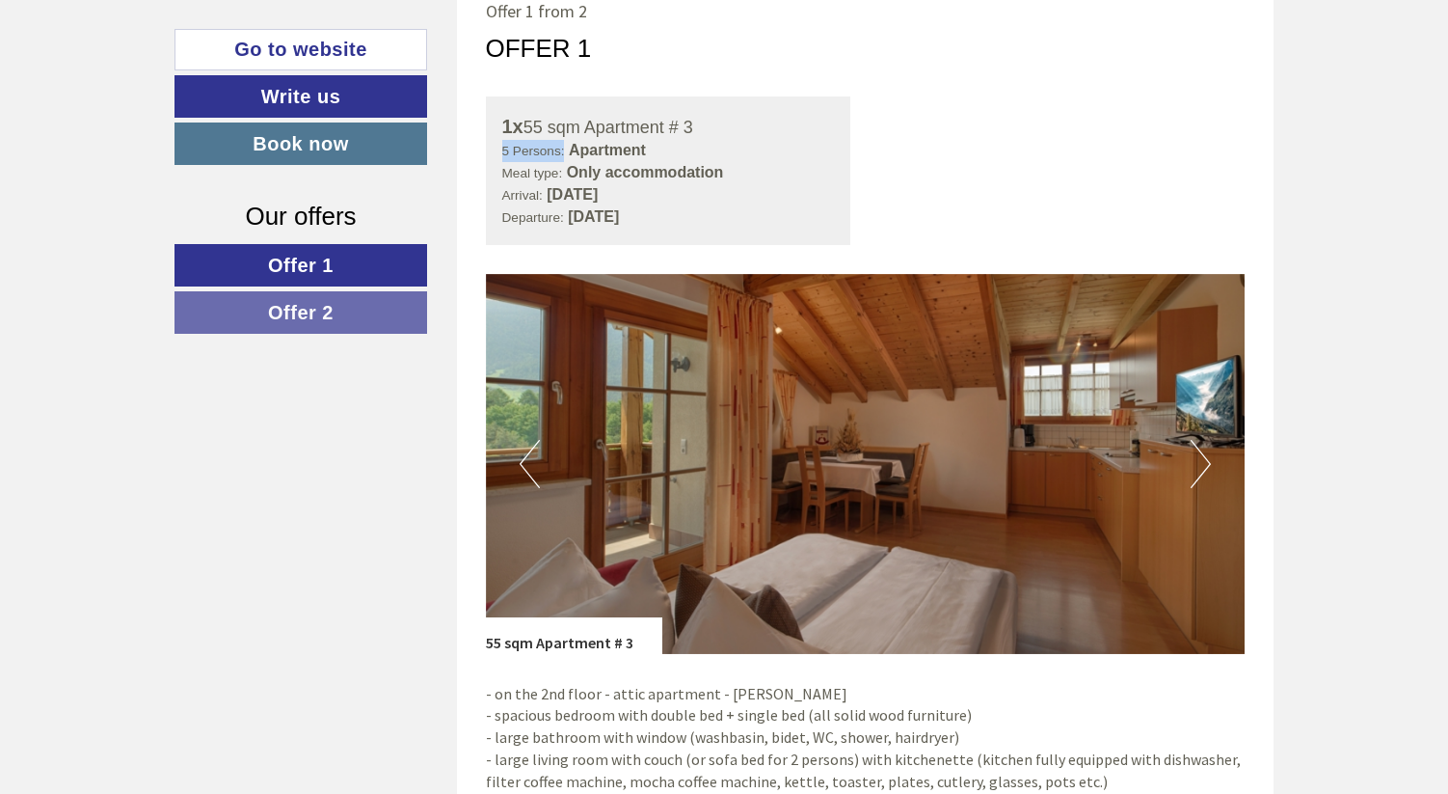
scroll to position [1010, 0]
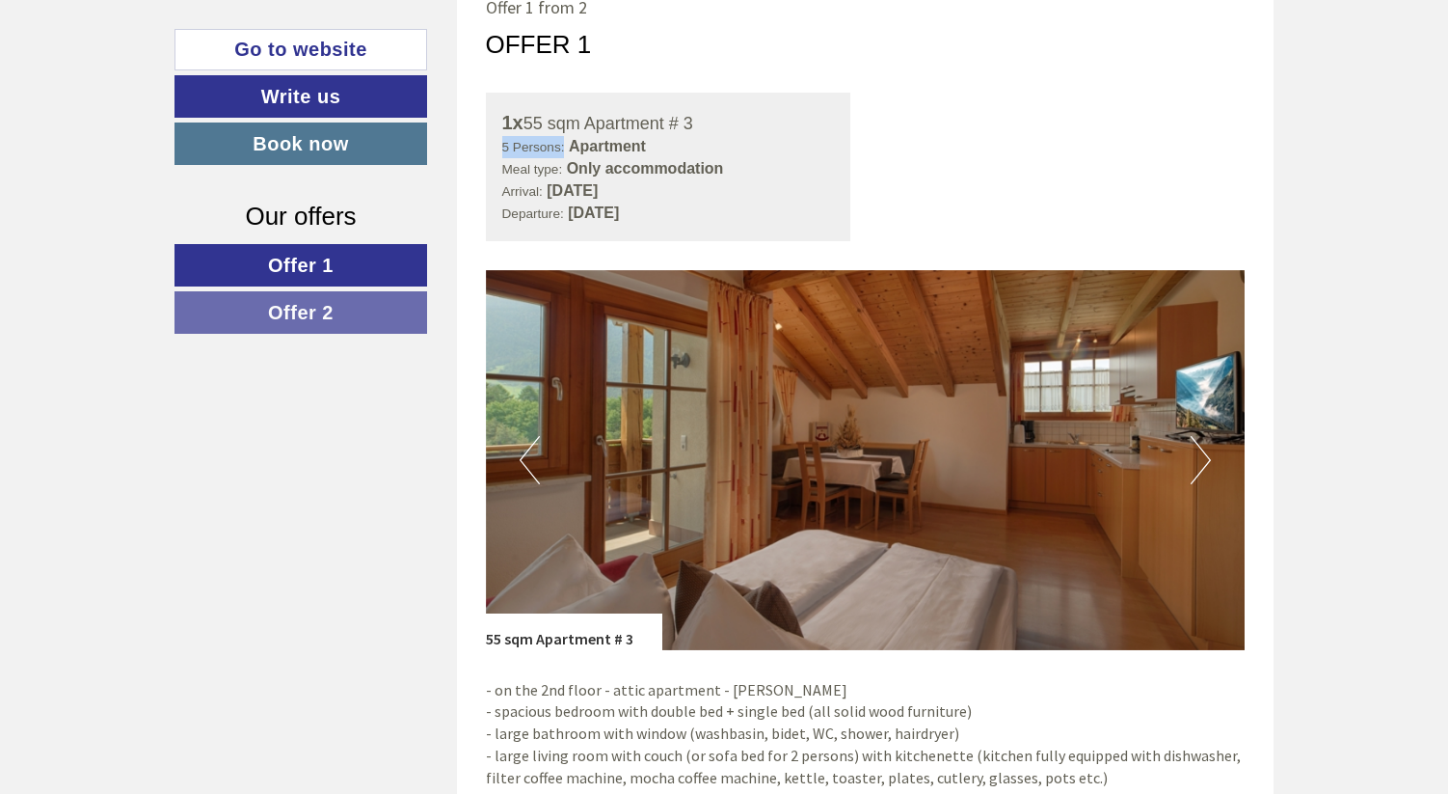
click at [1194, 473] on button "Next" at bounding box center [1201, 460] width 20 height 48
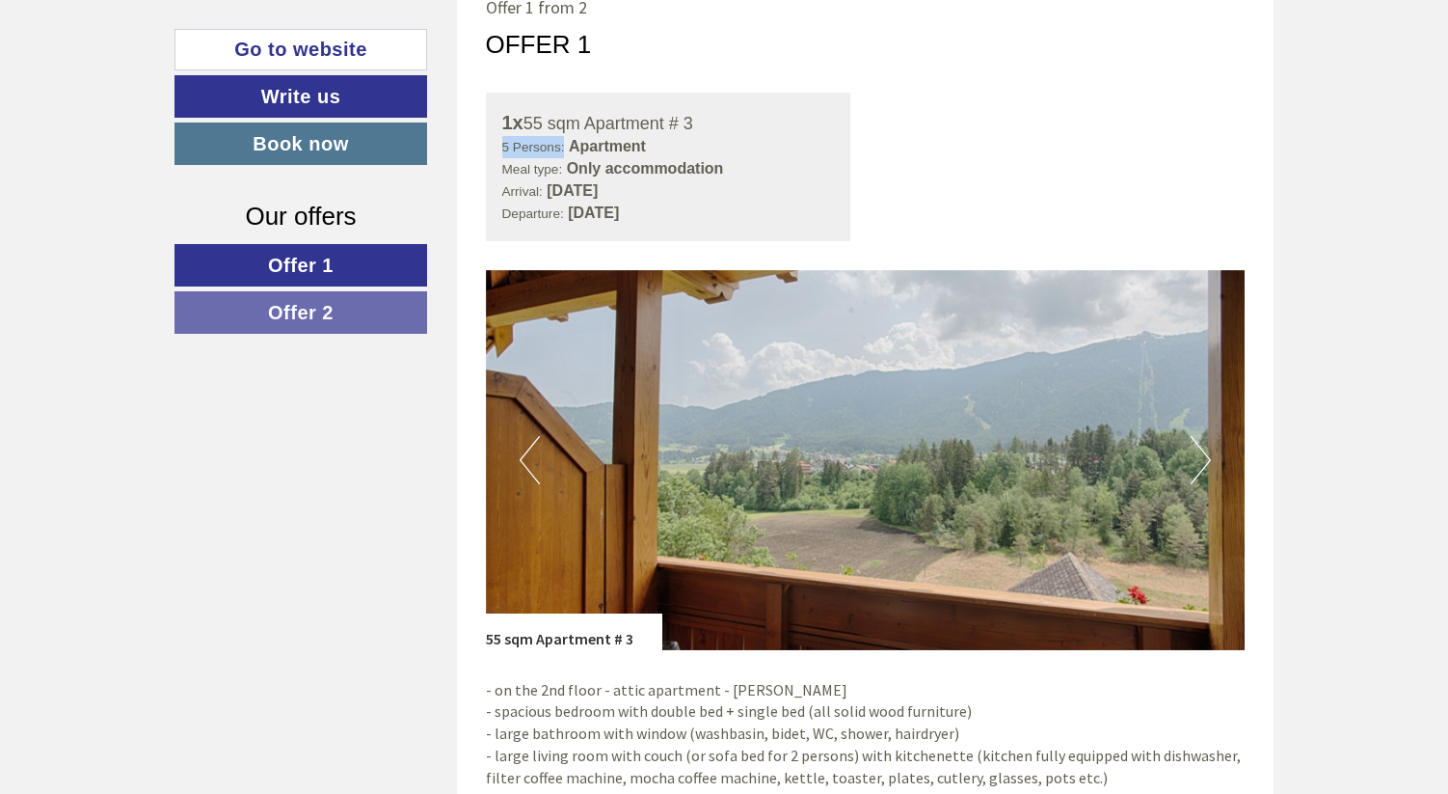
click at [1194, 473] on button "Next" at bounding box center [1201, 460] width 20 height 48
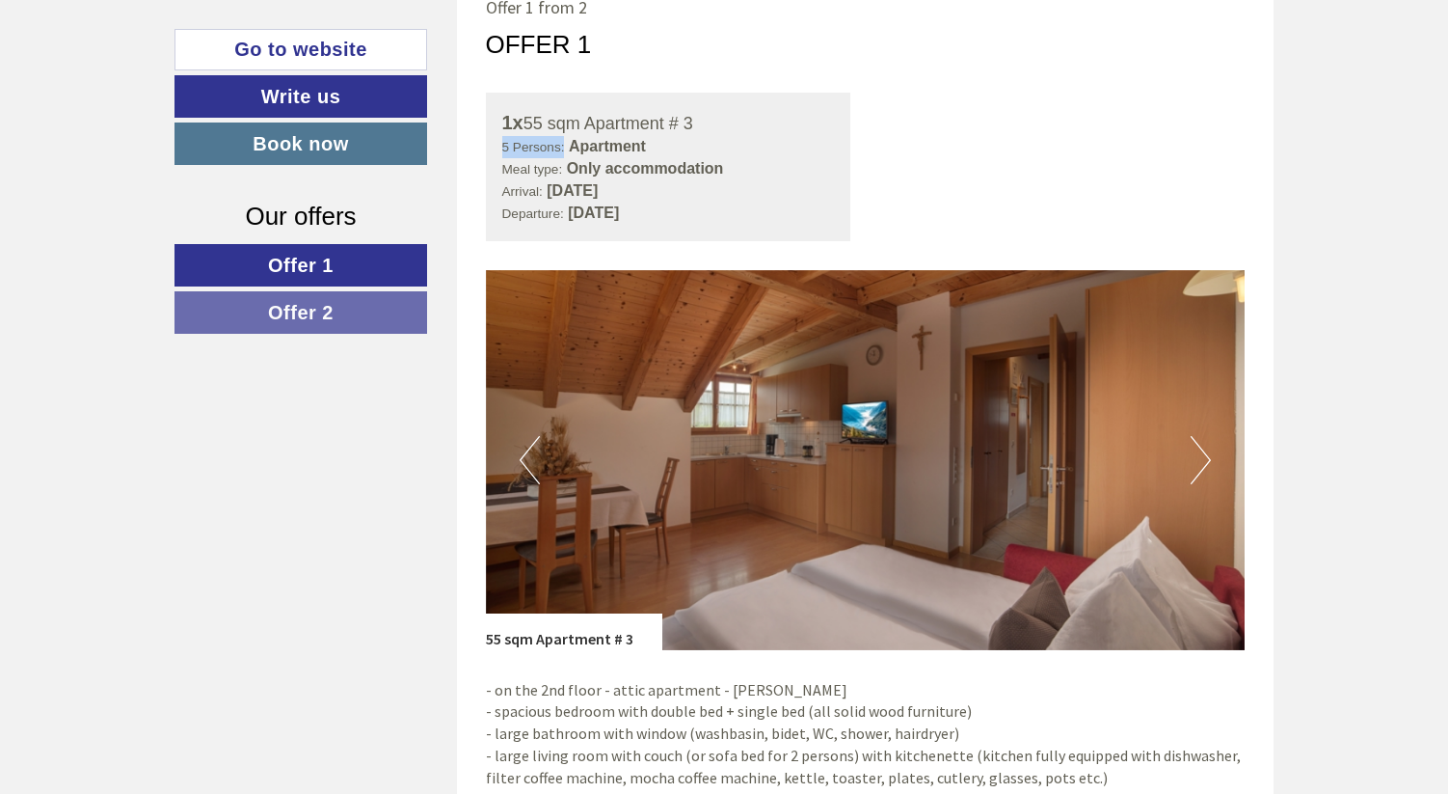
click at [1194, 473] on button "Next" at bounding box center [1201, 460] width 20 height 48
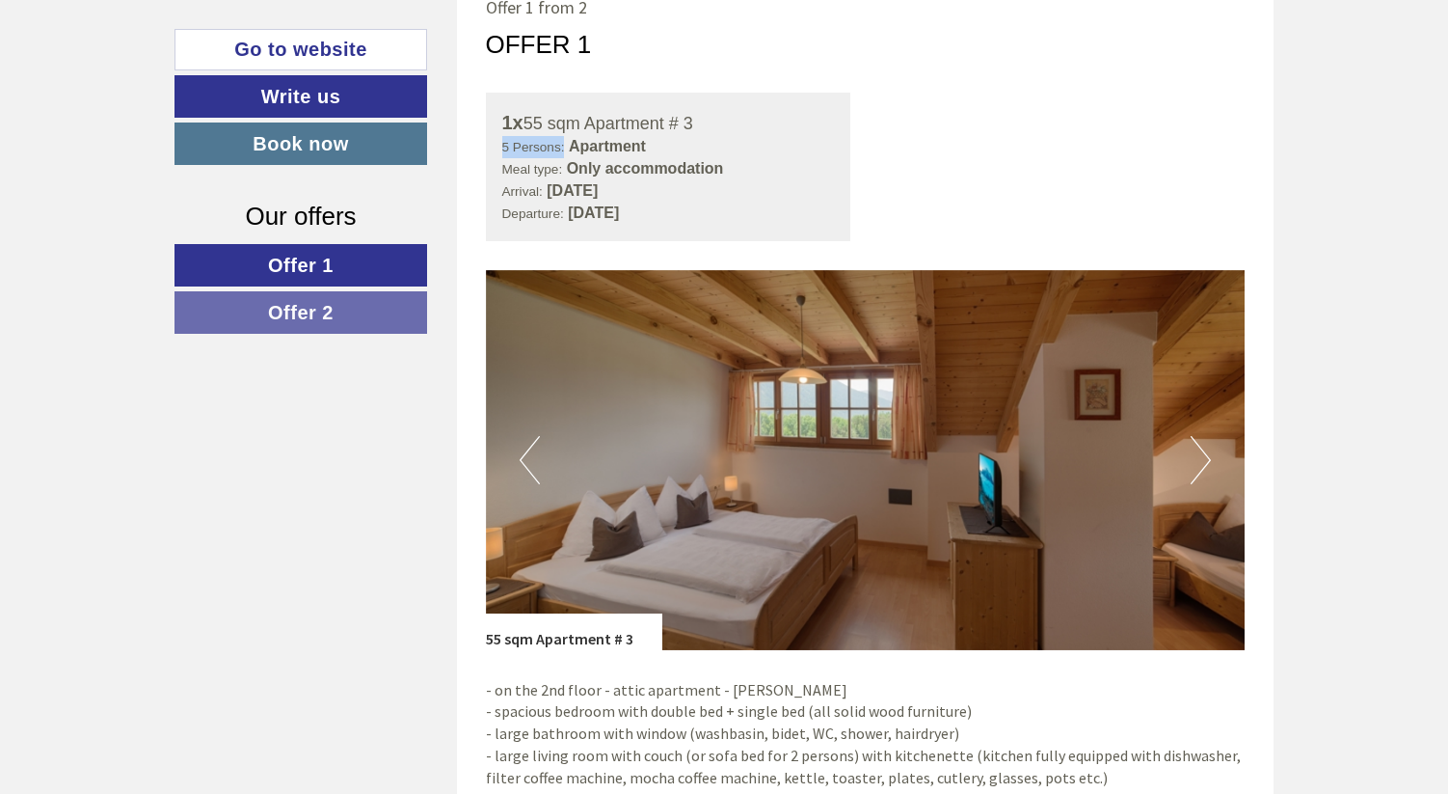
click at [1199, 459] on button "Next" at bounding box center [1201, 460] width 20 height 48
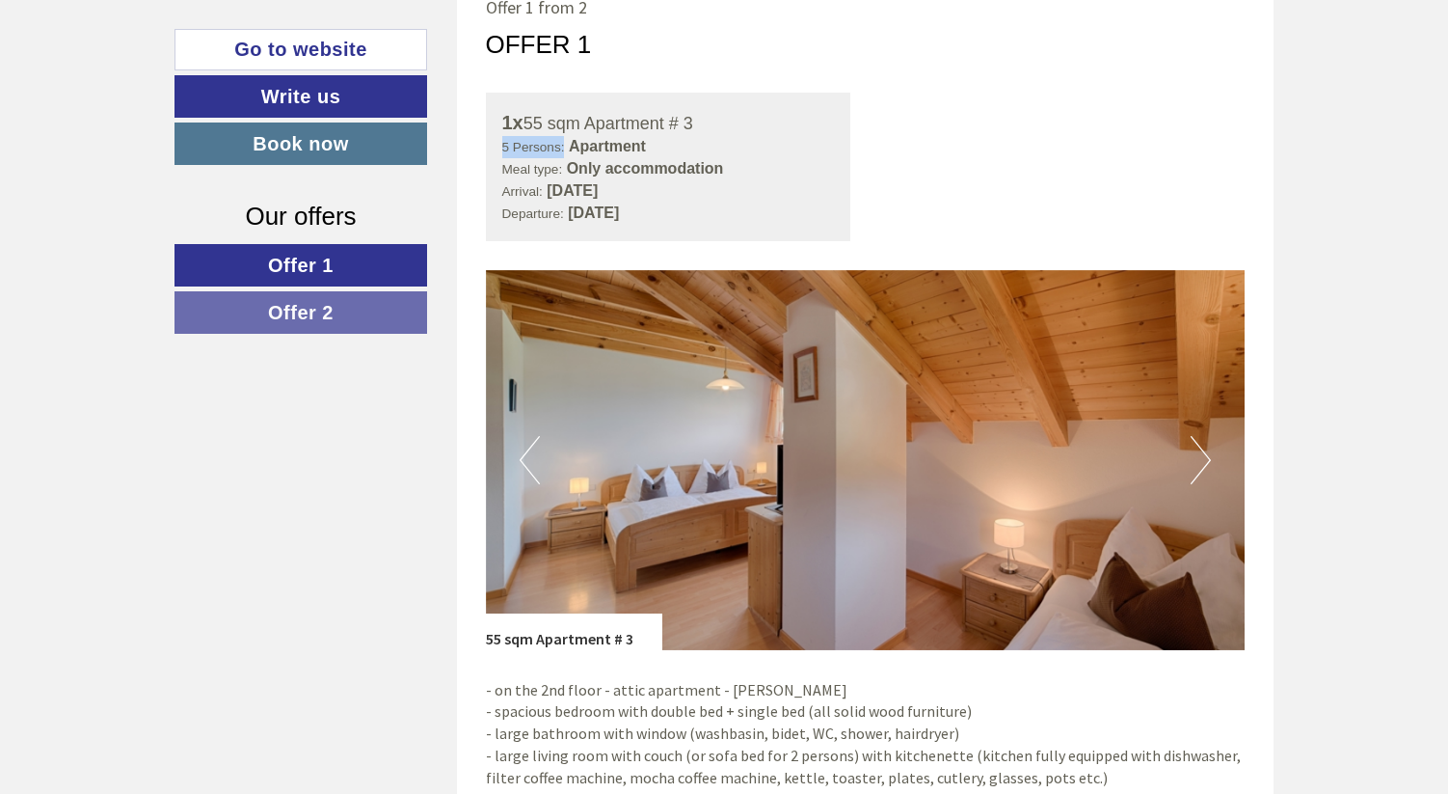
click at [1190, 484] on img at bounding box center [866, 460] width 760 height 380
click at [1203, 453] on button "Next" at bounding box center [1201, 460] width 20 height 48
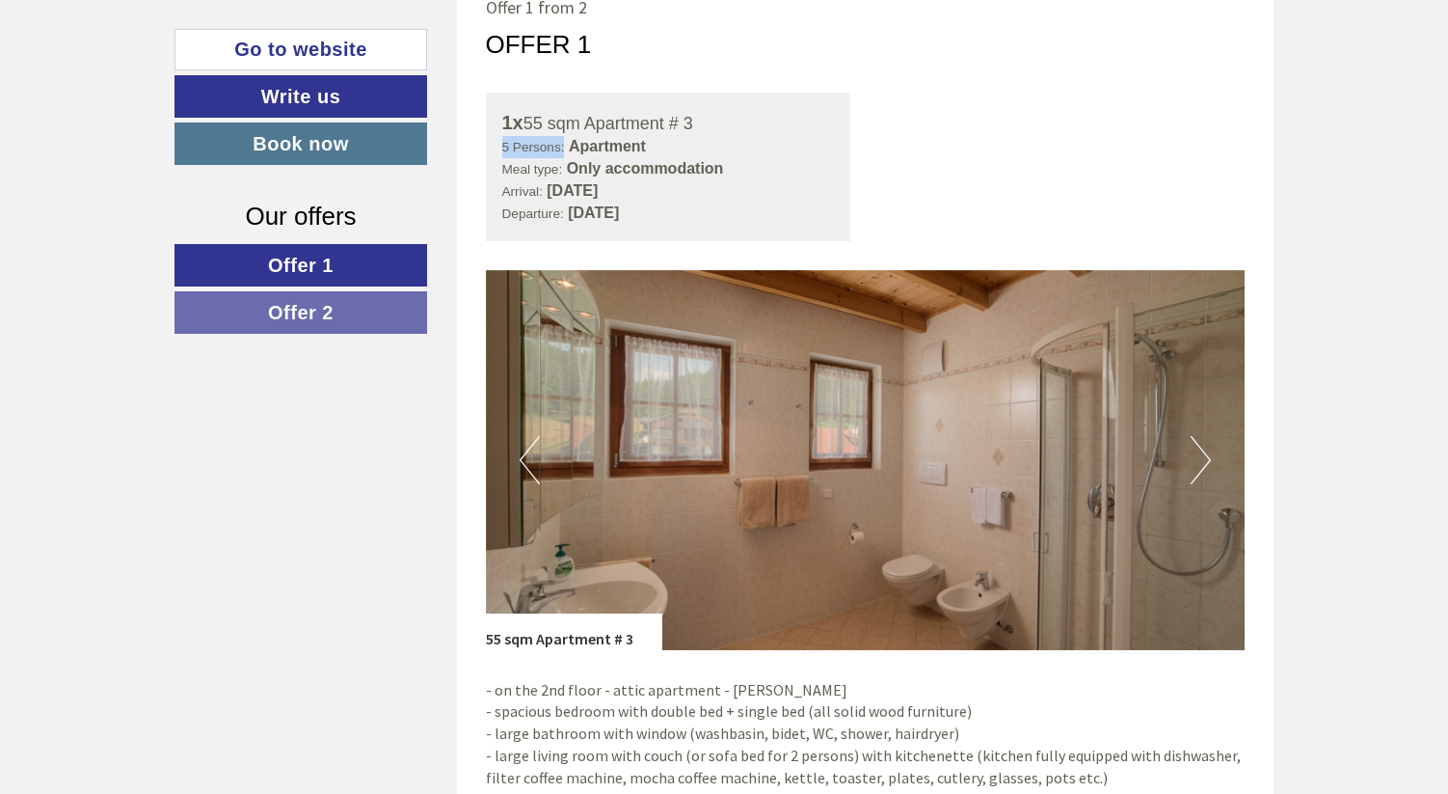
click at [1203, 453] on button "Next" at bounding box center [1201, 460] width 20 height 48
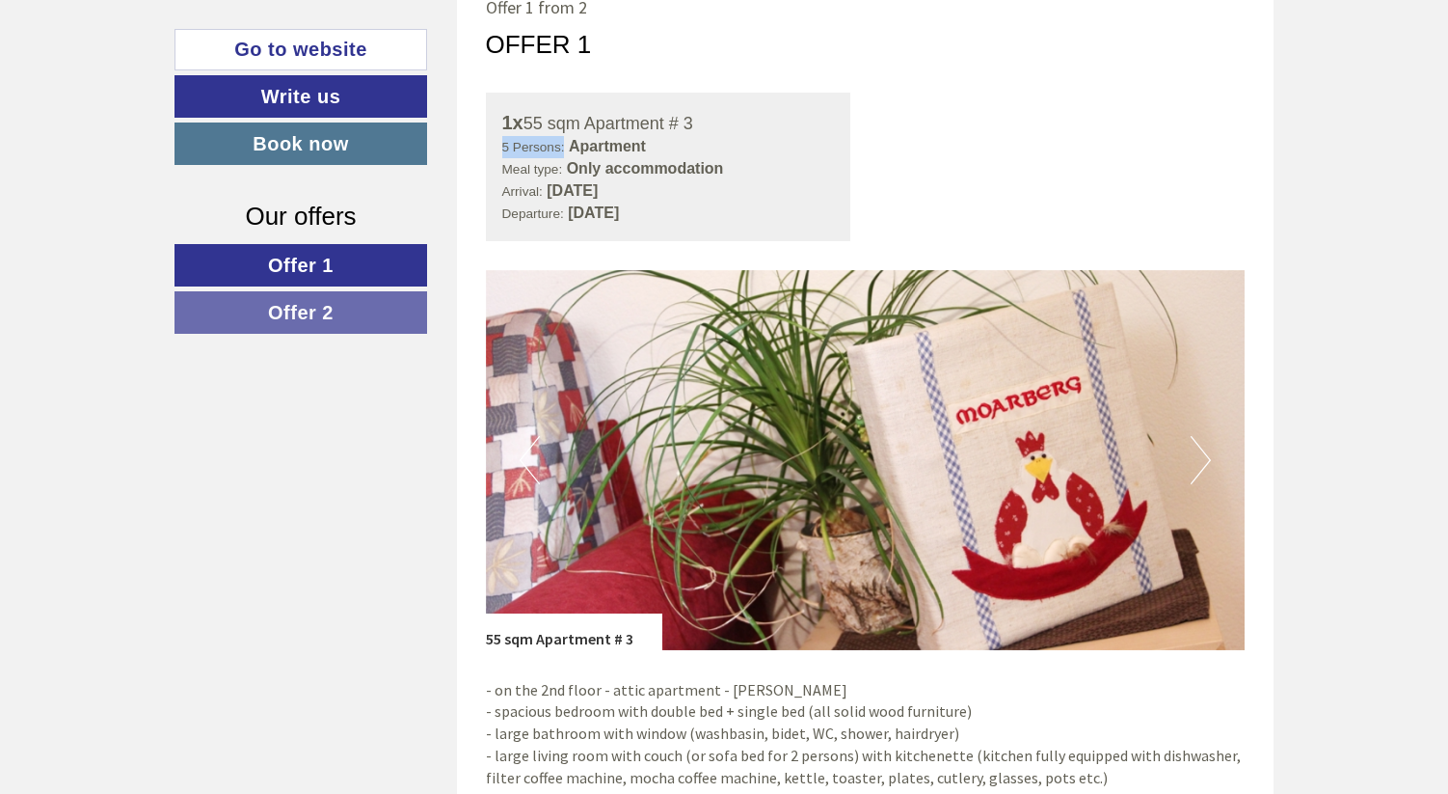
click at [1203, 453] on button "Next" at bounding box center [1201, 460] width 20 height 48
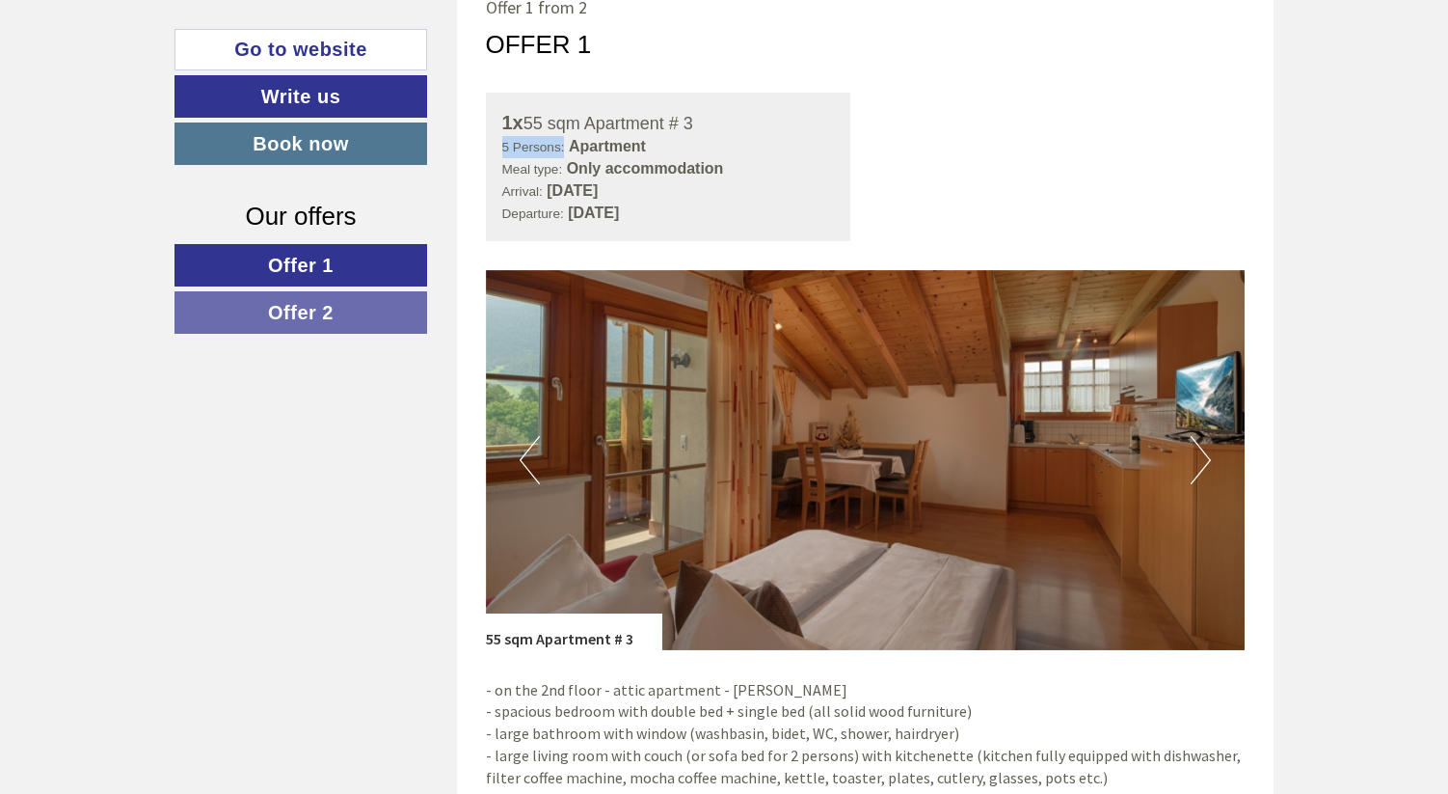
click at [371, 305] on link "Offer 2" at bounding box center [301, 312] width 253 height 42
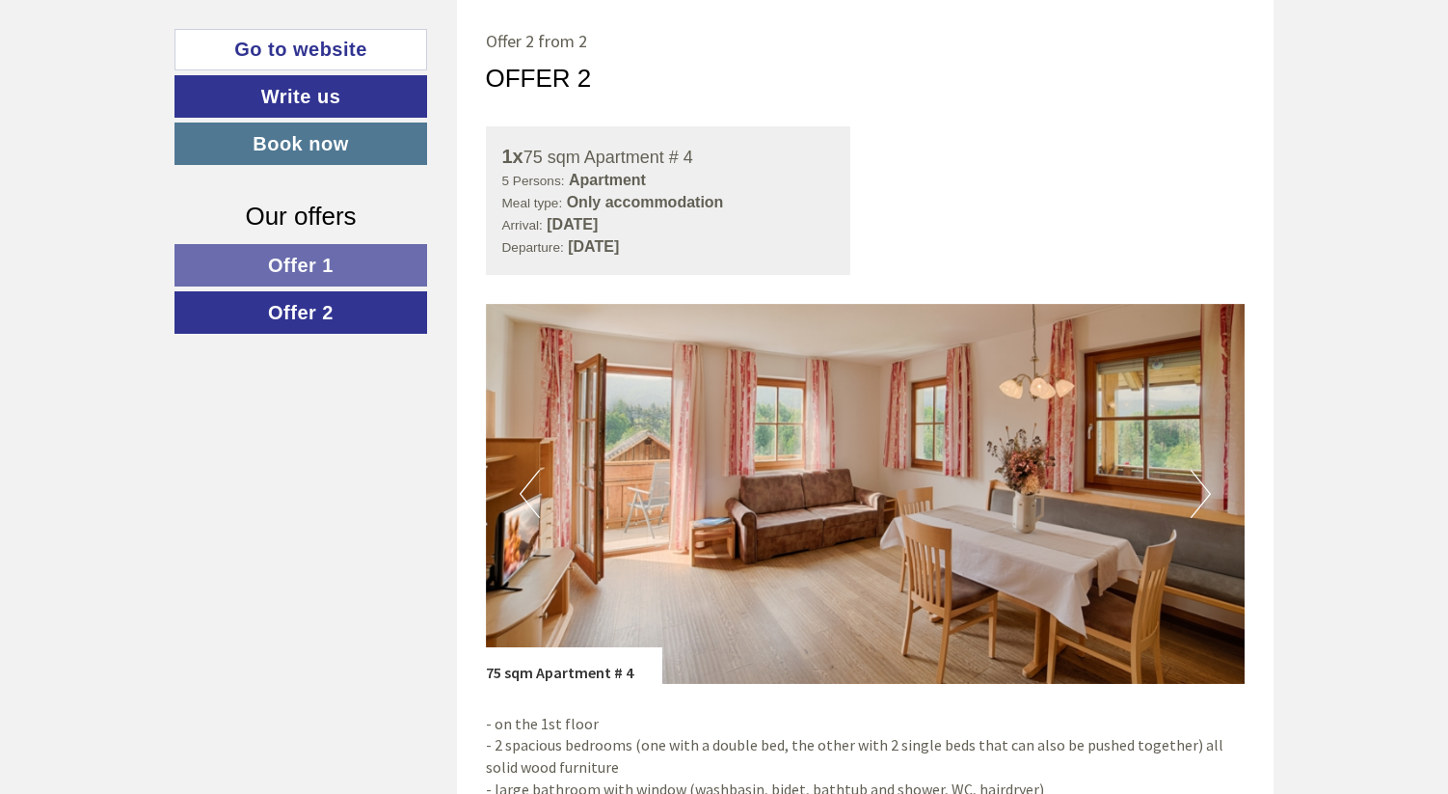
click at [1211, 492] on img at bounding box center [866, 494] width 760 height 380
click at [1200, 506] on button "Next" at bounding box center [1201, 494] width 20 height 48
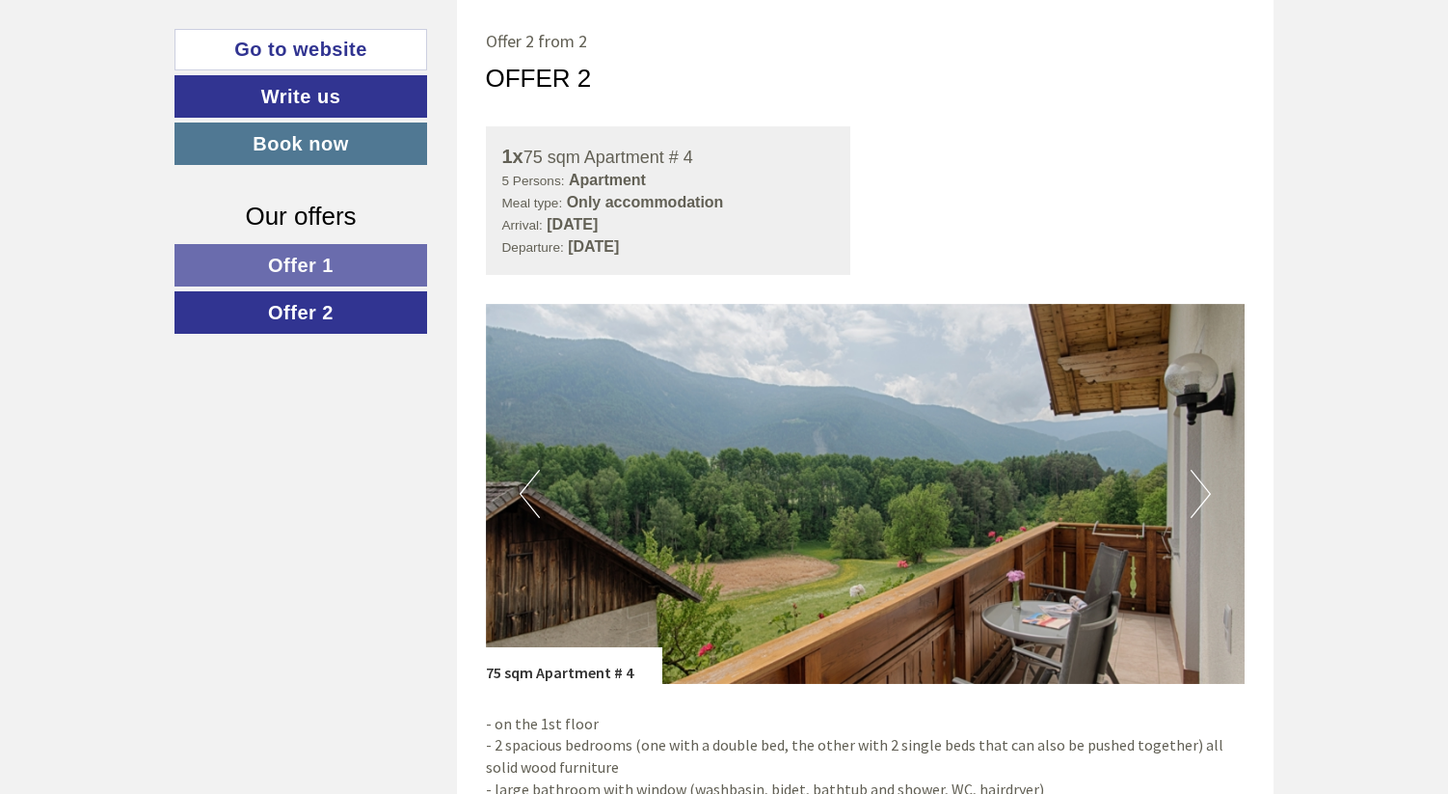
click at [1200, 506] on button "Next" at bounding box center [1201, 494] width 20 height 48
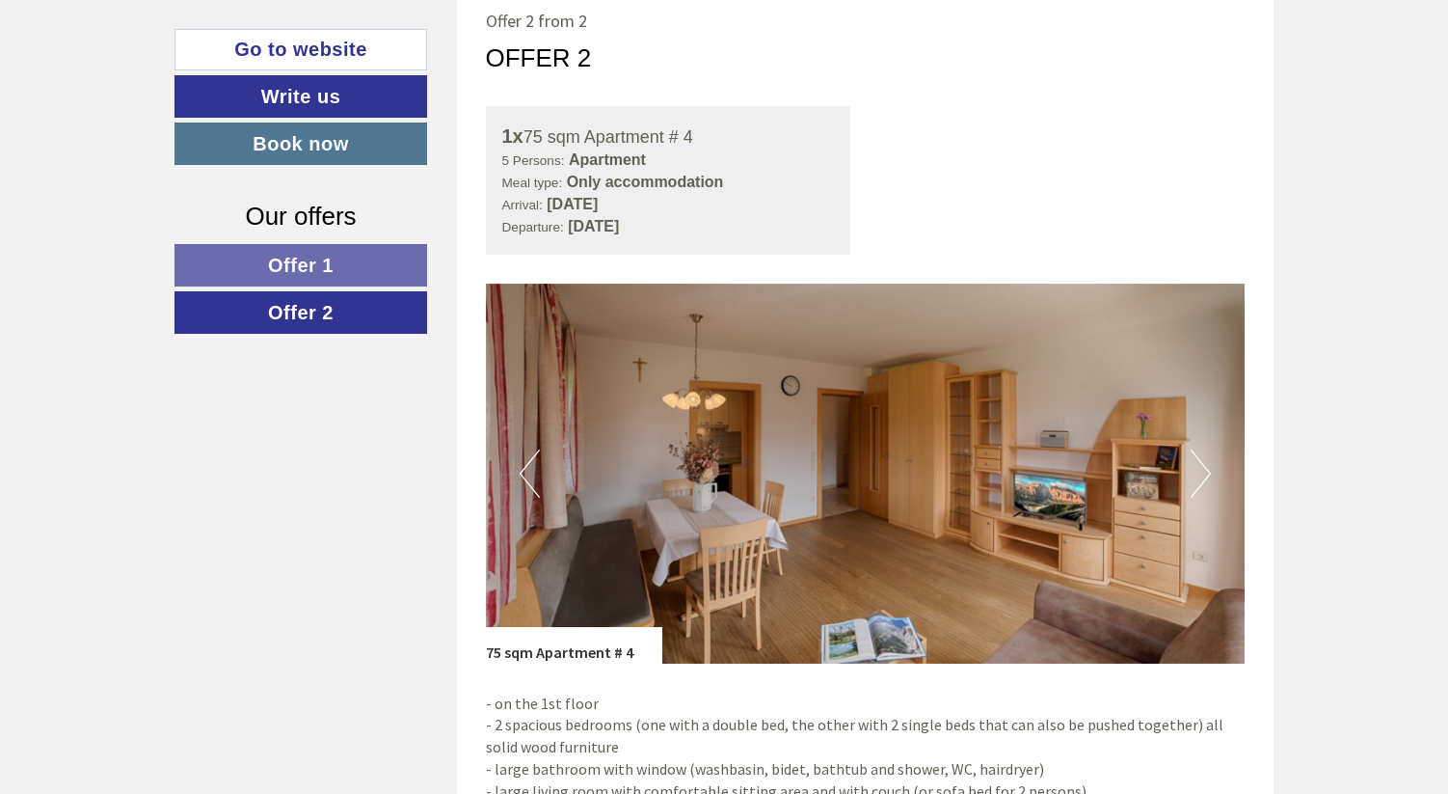
scroll to position [1021, 0]
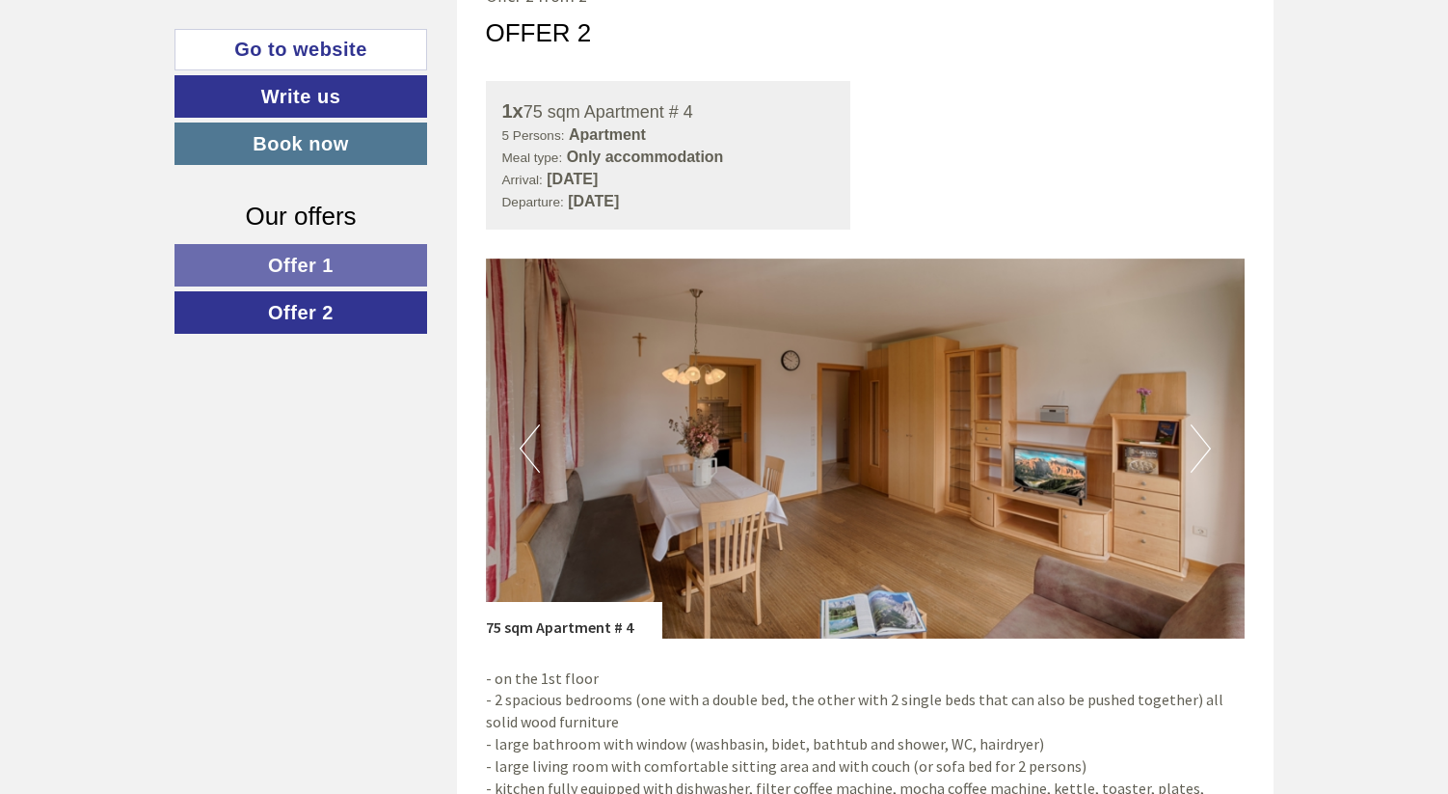
click at [1203, 435] on button "Next" at bounding box center [1201, 448] width 20 height 48
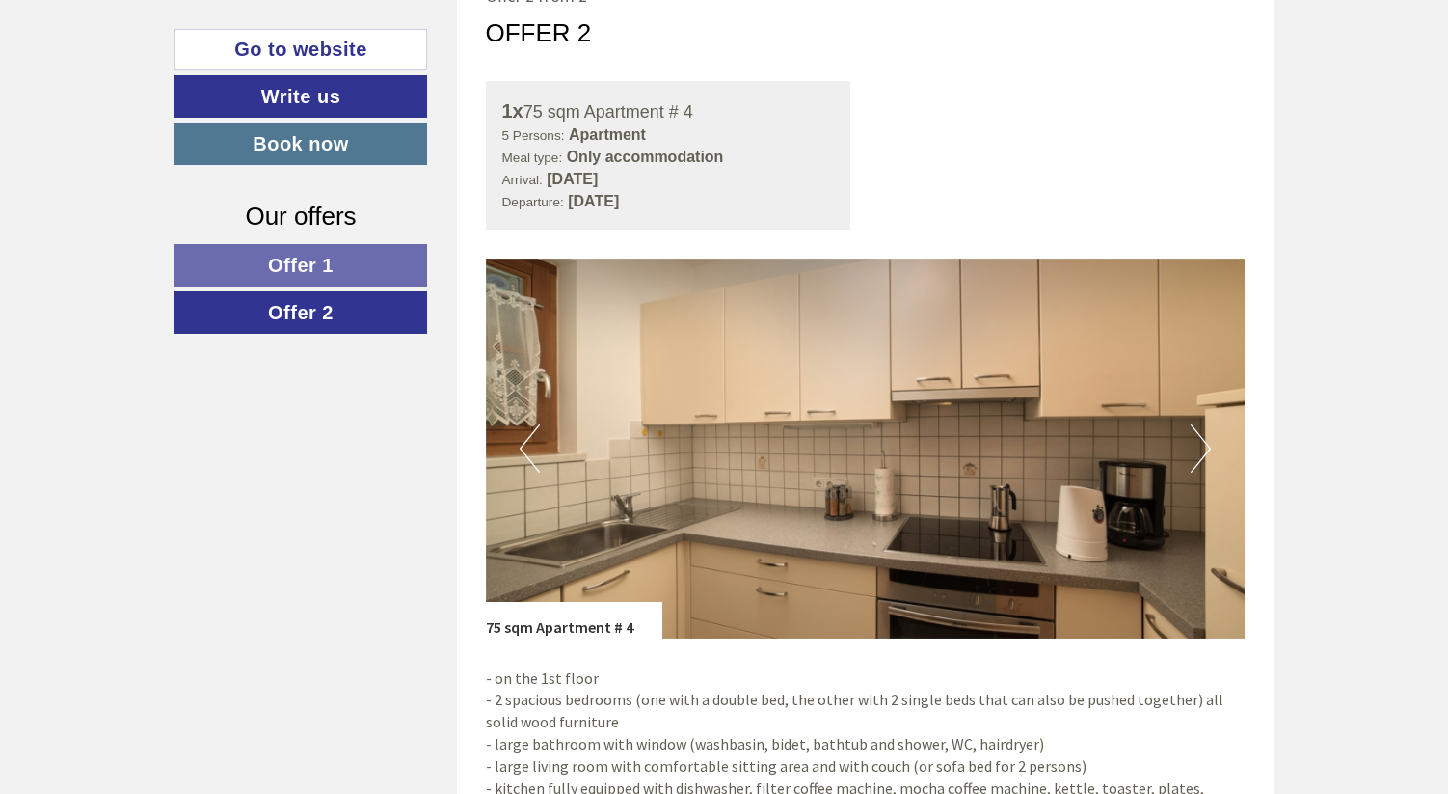
click at [1203, 435] on button "Next" at bounding box center [1201, 448] width 20 height 48
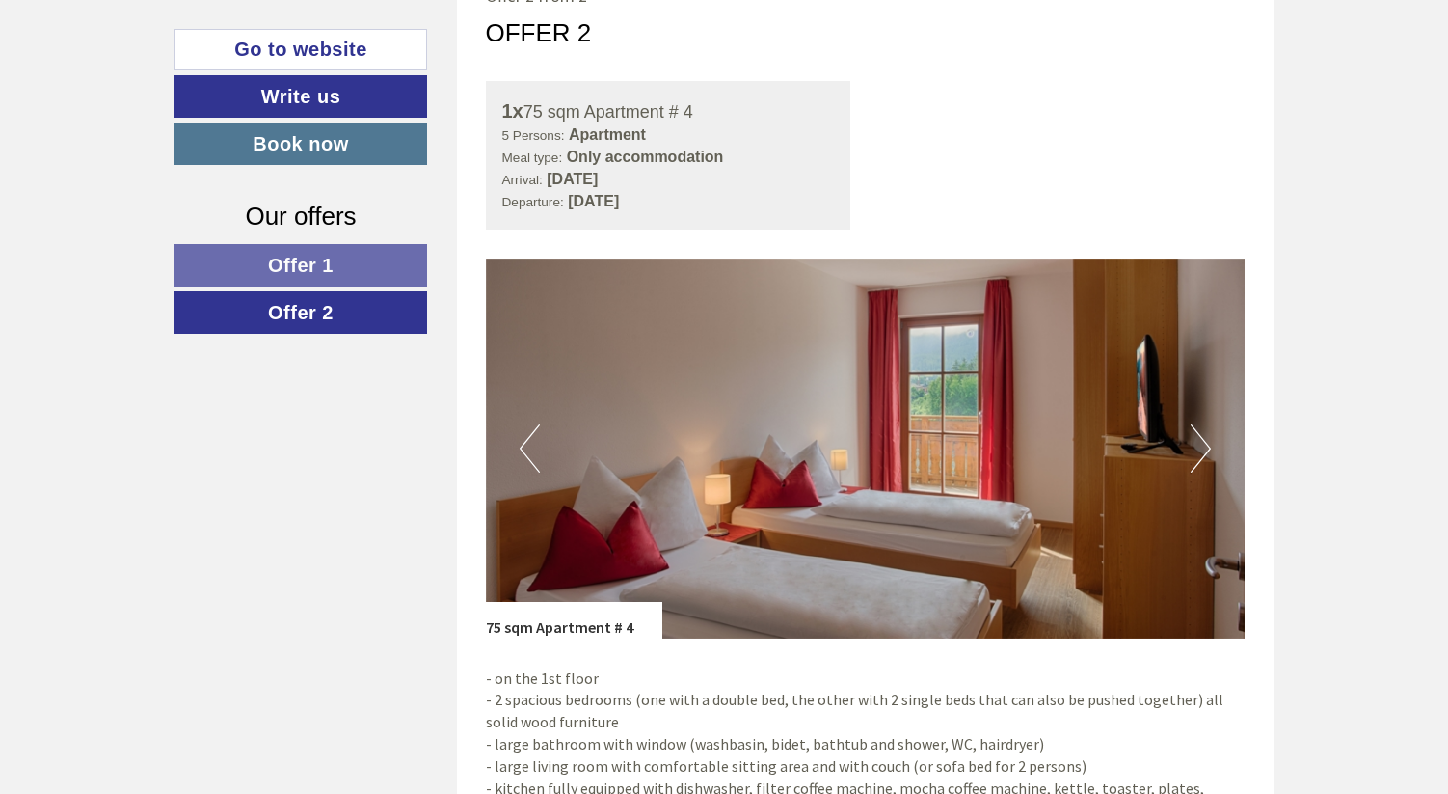
click at [1203, 435] on button "Next" at bounding box center [1201, 448] width 20 height 48
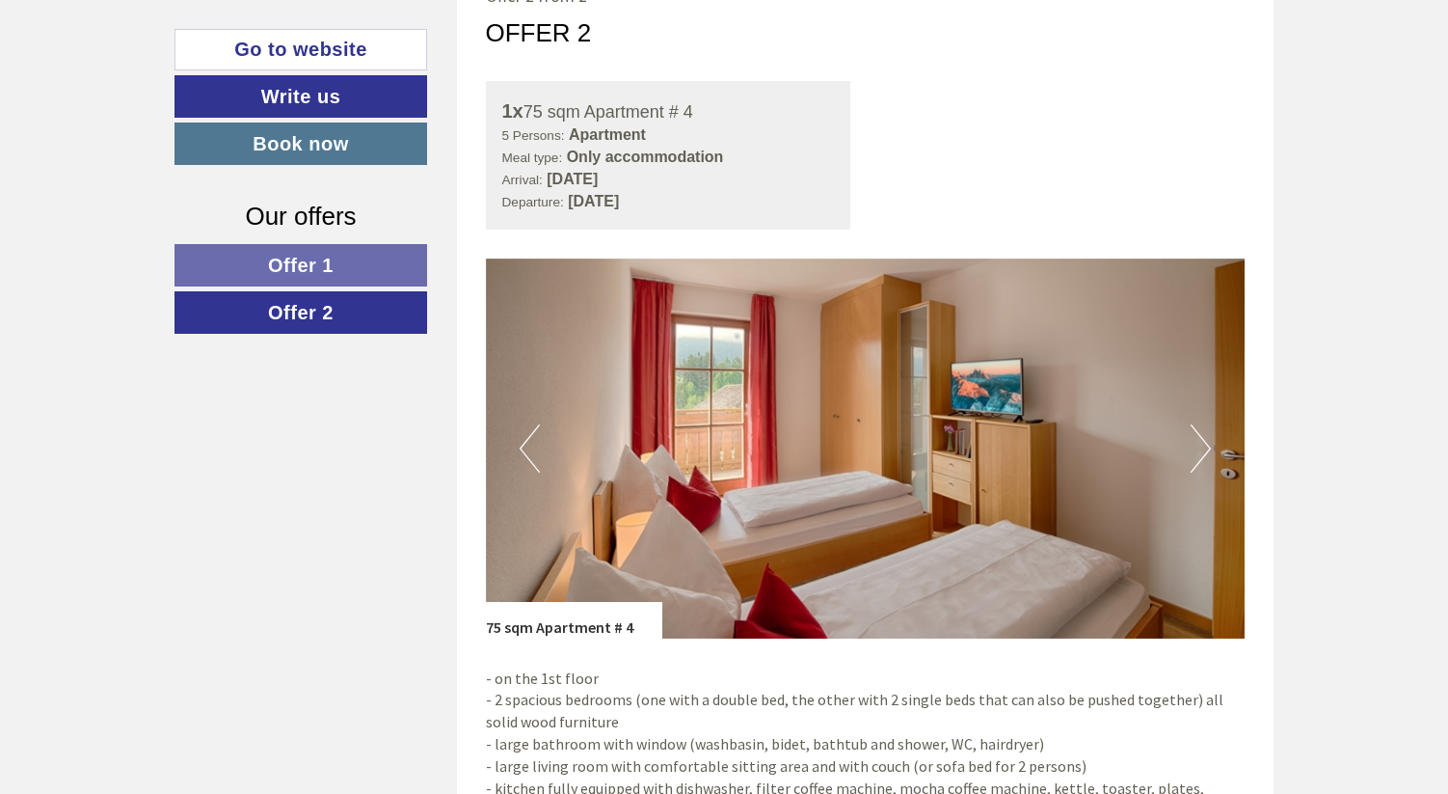
click at [1203, 435] on button "Next" at bounding box center [1201, 448] width 20 height 48
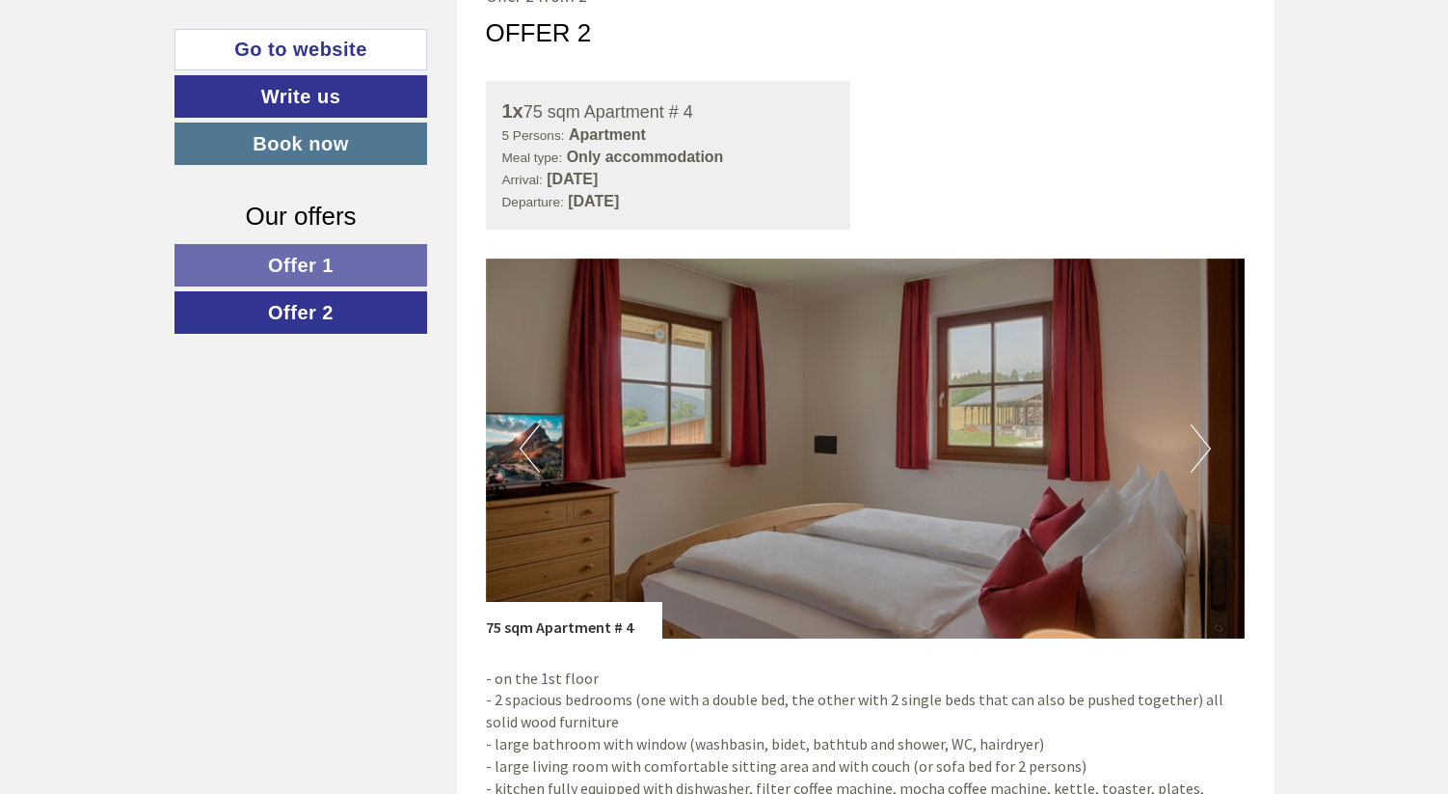
click at [1203, 435] on button "Next" at bounding box center [1201, 448] width 20 height 48
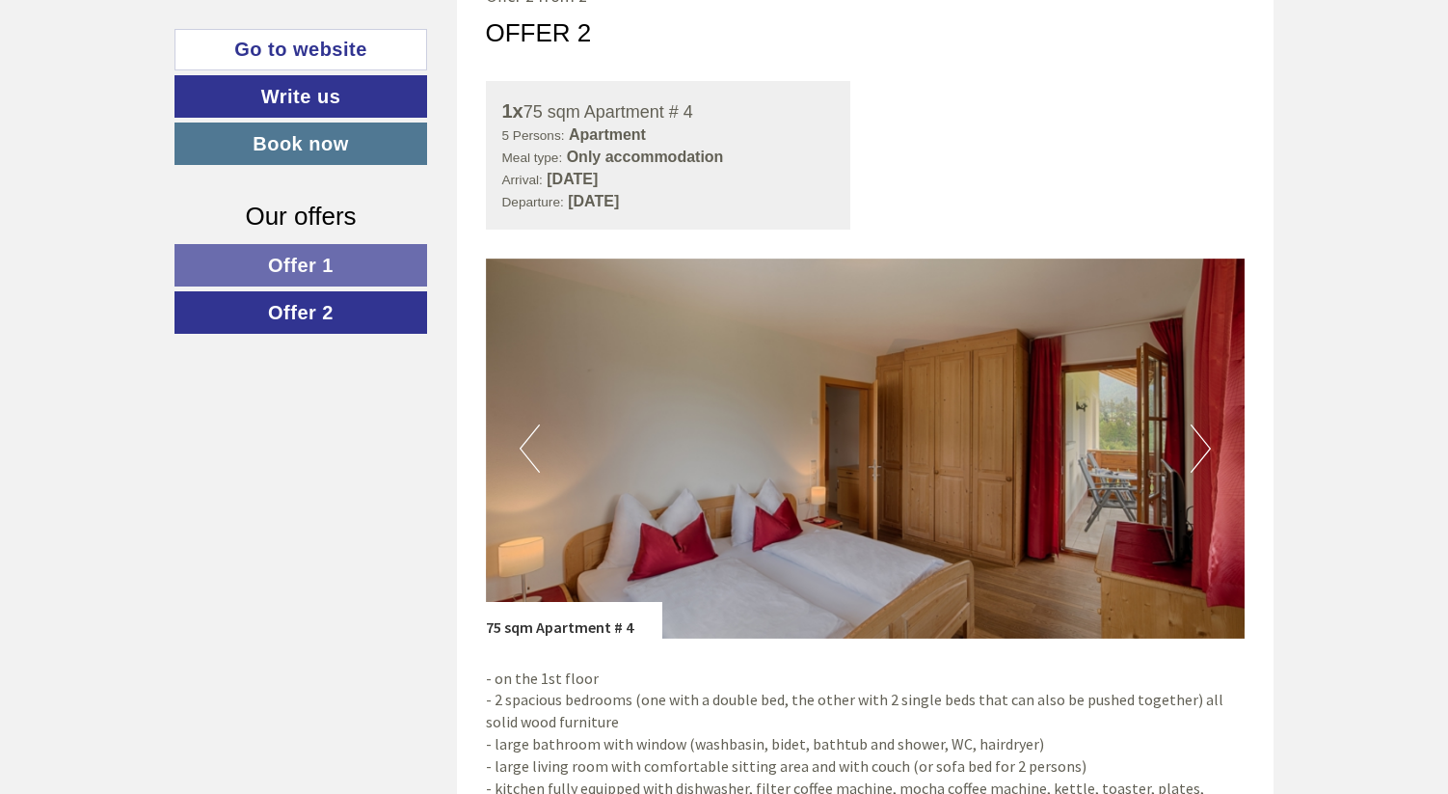
click at [523, 439] on button "Previous" at bounding box center [530, 448] width 20 height 48
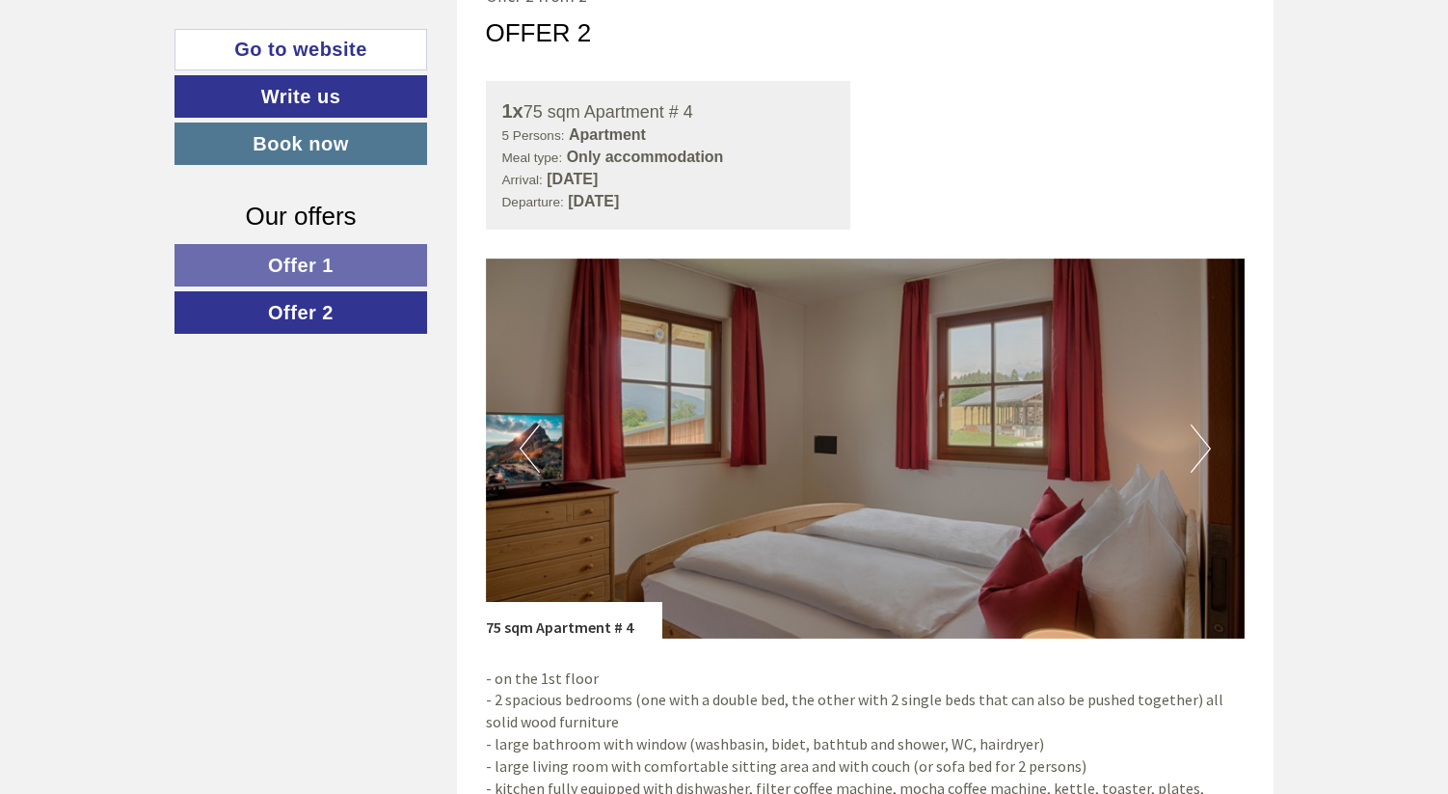
click at [1218, 441] on img at bounding box center [866, 448] width 760 height 380
click at [1205, 445] on button "Next" at bounding box center [1201, 448] width 20 height 48
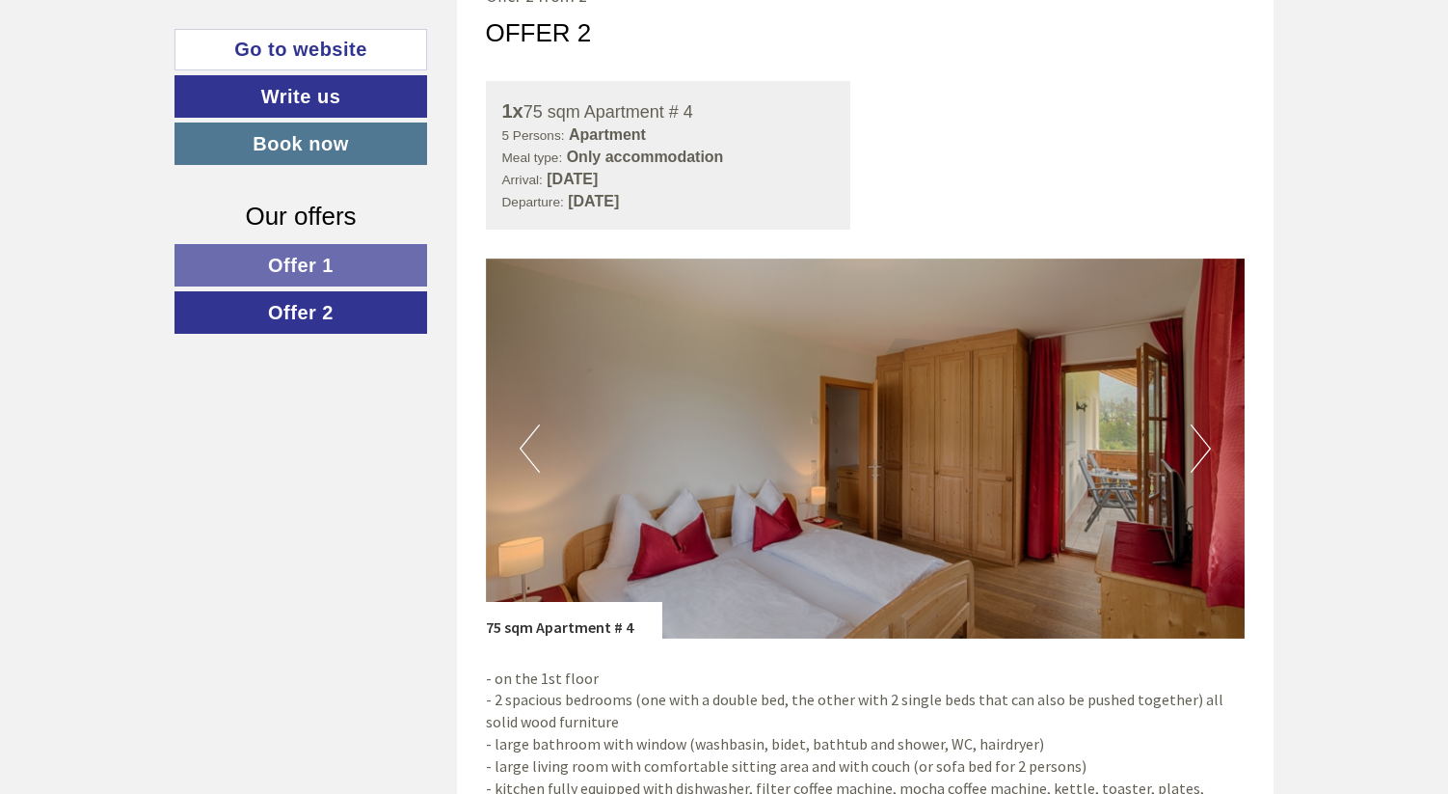
click at [1205, 445] on button "Next" at bounding box center [1201, 448] width 20 height 48
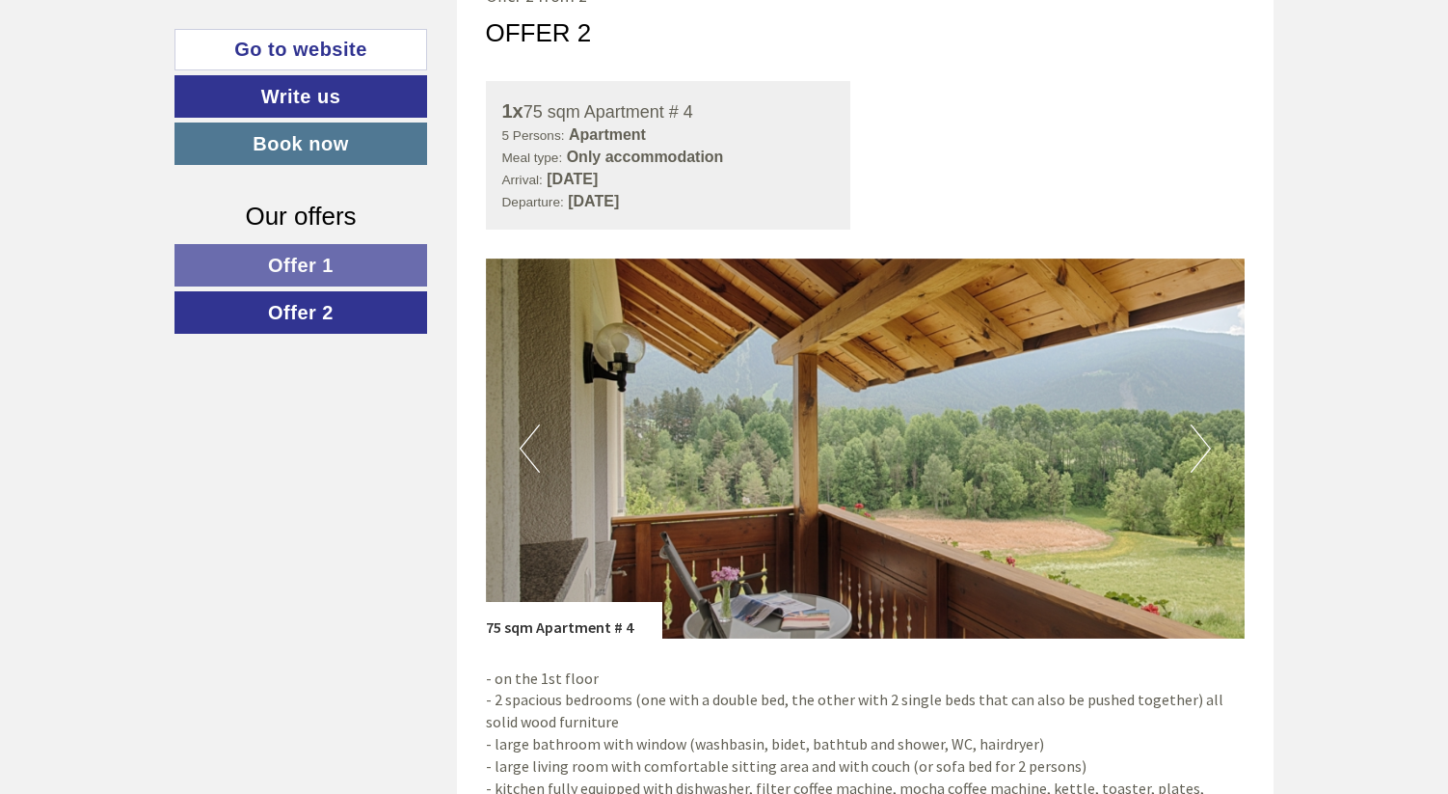
click at [1205, 445] on button "Next" at bounding box center [1201, 448] width 20 height 48
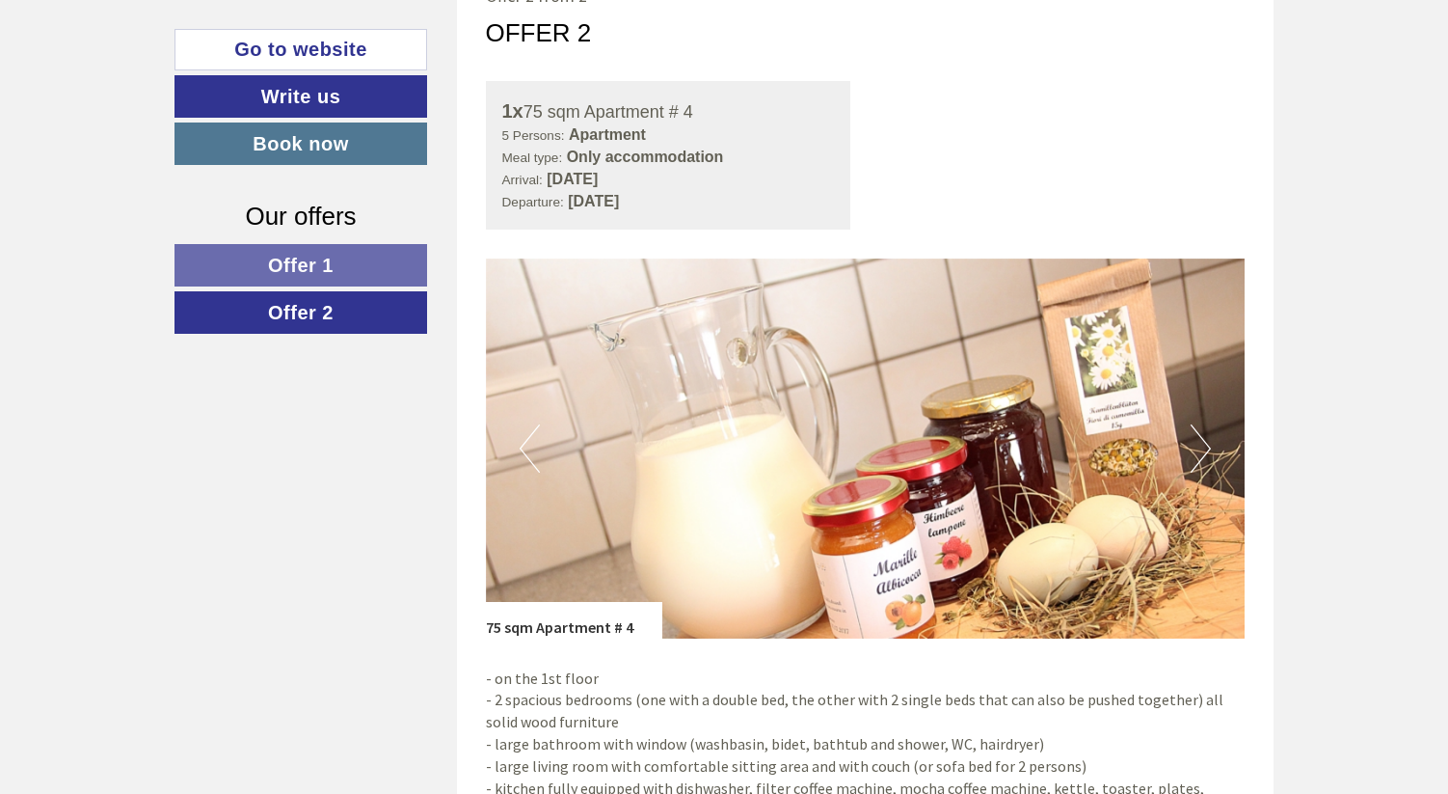
click at [1205, 445] on button "Next" at bounding box center [1201, 448] width 20 height 48
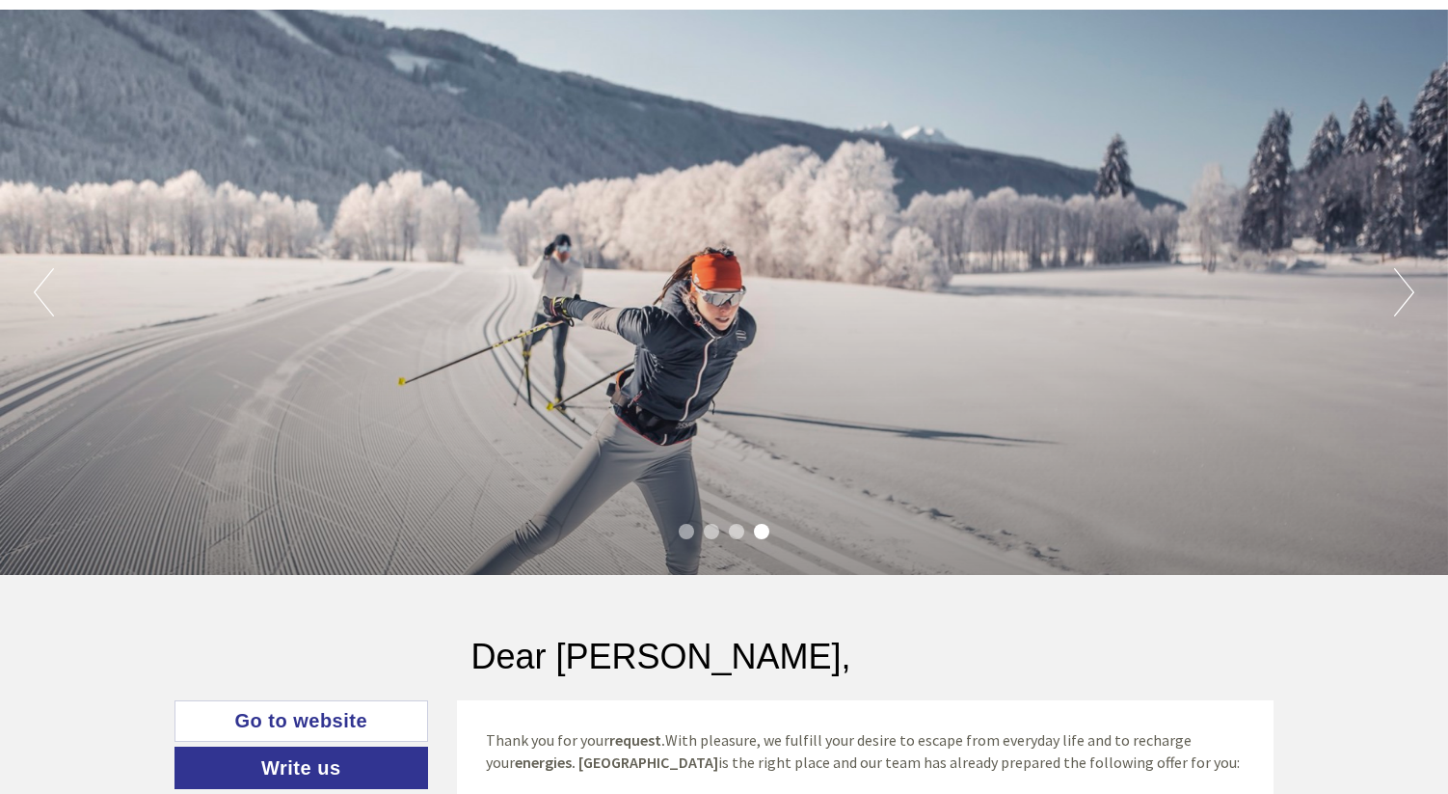
scroll to position [0, 0]
